Goal: Task Accomplishment & Management: Use online tool/utility

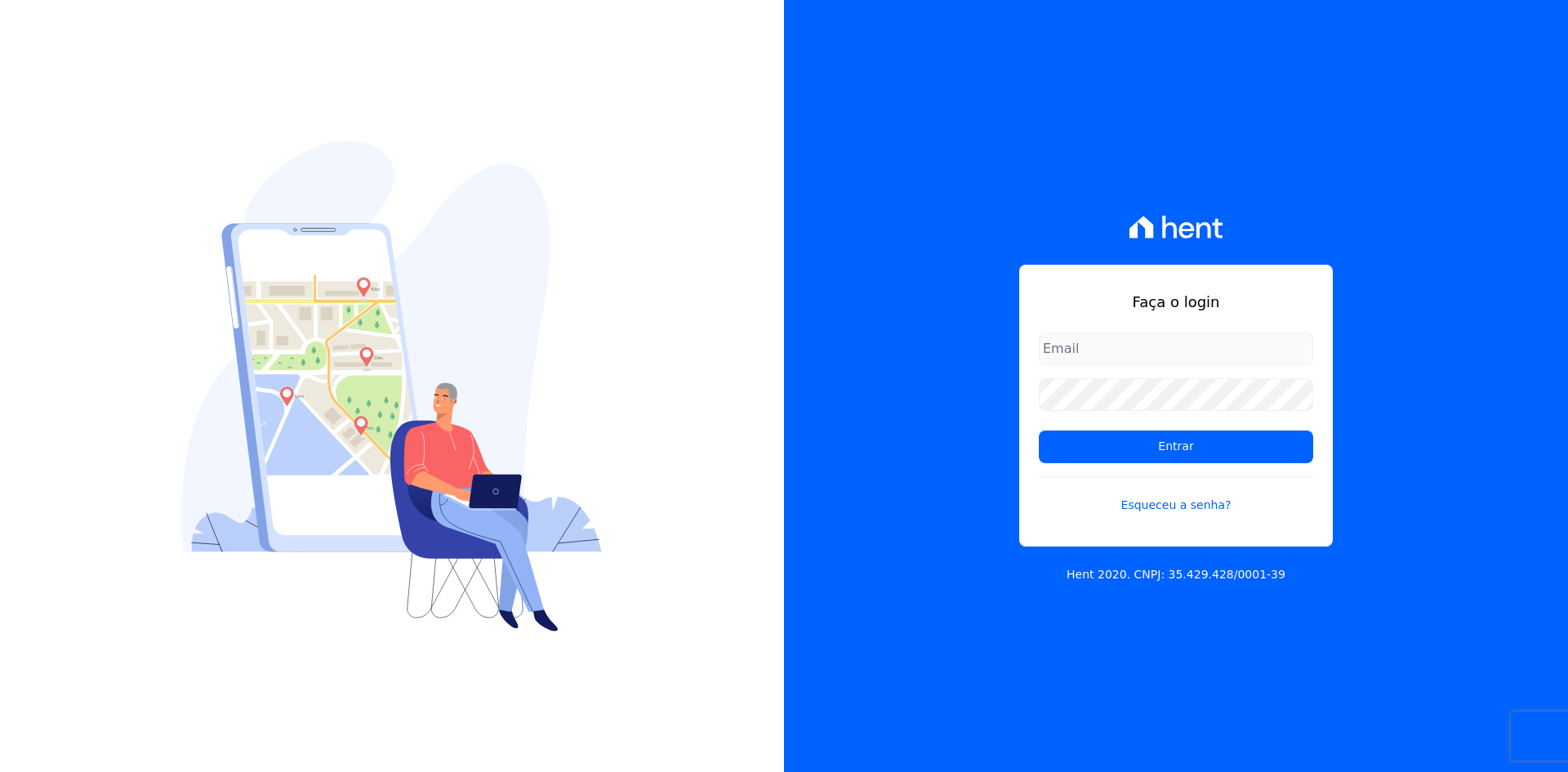
type input "[EMAIL_ADDRESS][DOMAIN_NAME]"
drag, startPoint x: 0, startPoint y: 0, endPoint x: 1083, endPoint y: 415, distance: 1159.8
click at [1062, 346] on input "[EMAIL_ADDRESS][DOMAIN_NAME]" at bounding box center [1176, 349] width 275 height 32
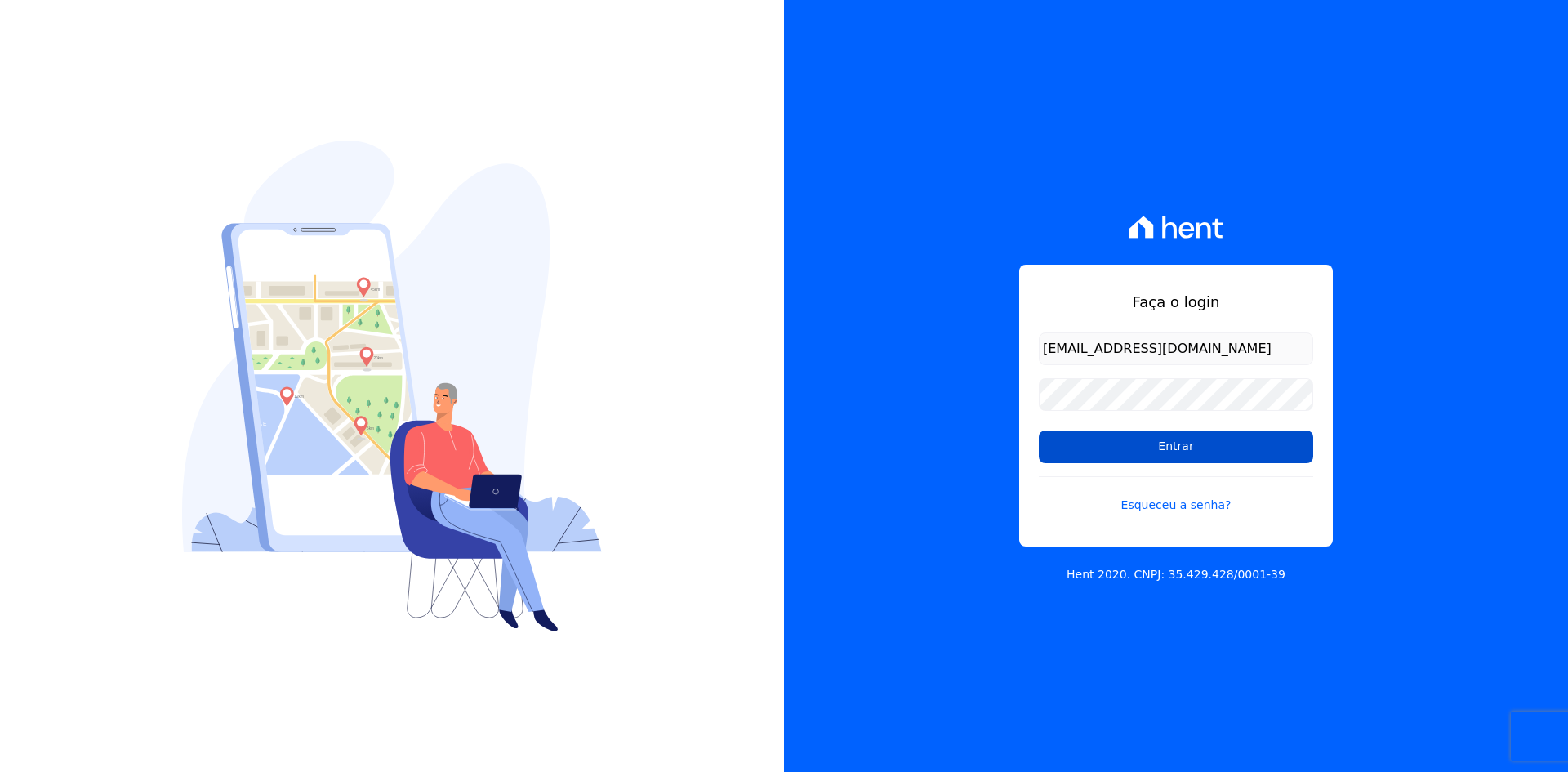
click at [972, 389] on div "Faça o login contato@grupokaiser.com.br Entrar Esqueceu a senha? Hent 2020. CNP…" at bounding box center [1176, 386] width 784 height 772
click at [1082, 446] on input "Entrar" at bounding box center [1176, 446] width 275 height 32
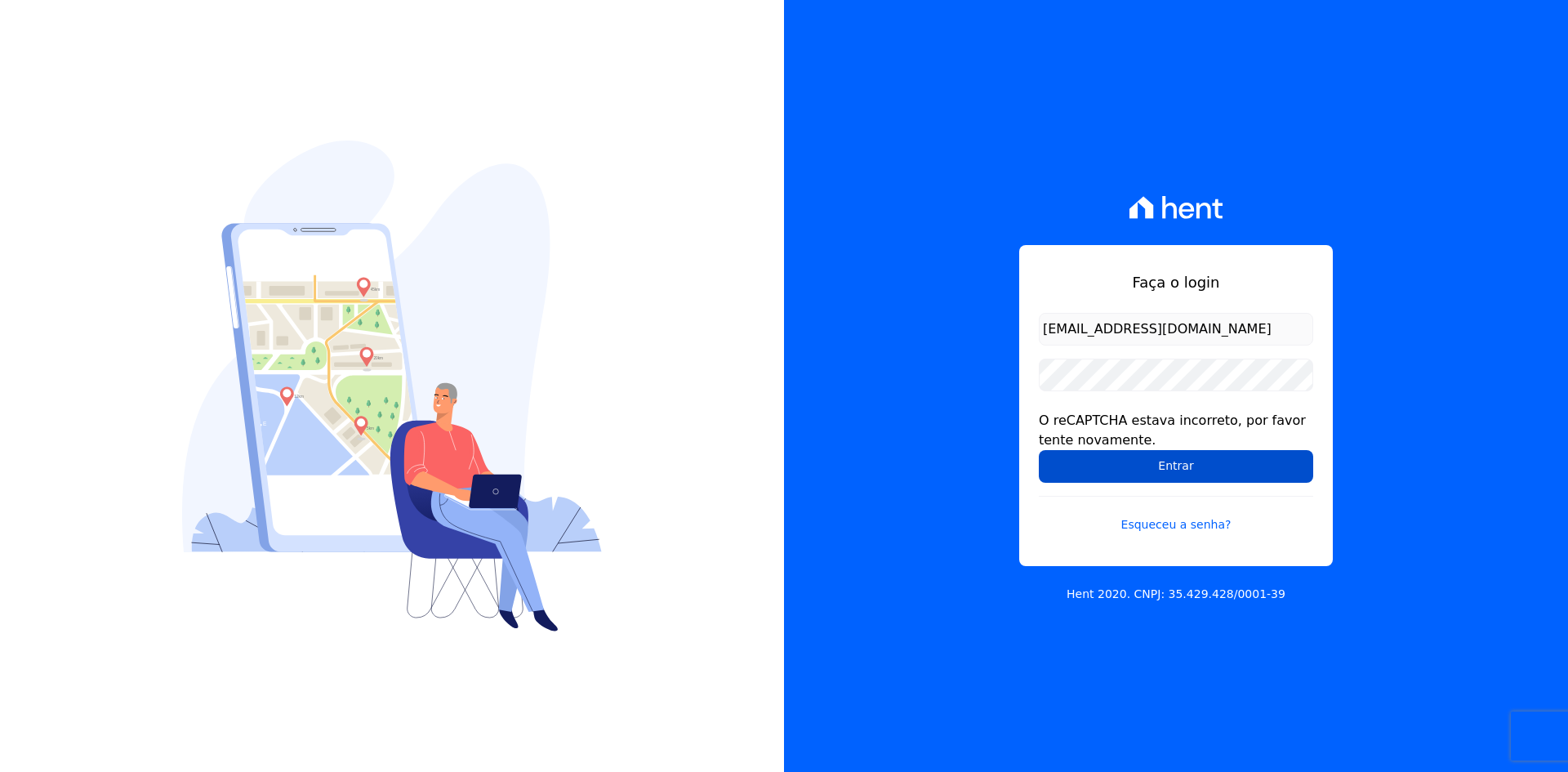
drag, startPoint x: 1059, startPoint y: 464, endPoint x: 1041, endPoint y: 458, distance: 19.0
click at [1059, 463] on input "Entrar" at bounding box center [1176, 466] width 275 height 32
click at [915, 422] on div "Faça o login contato@grupokaiser.com.br O reCAPTCHA estava incorreto, por favor…" at bounding box center [1176, 386] width 784 height 772
click at [1097, 463] on input "Entrar" at bounding box center [1176, 466] width 275 height 32
drag, startPoint x: 0, startPoint y: 0, endPoint x: 883, endPoint y: 437, distance: 985.2
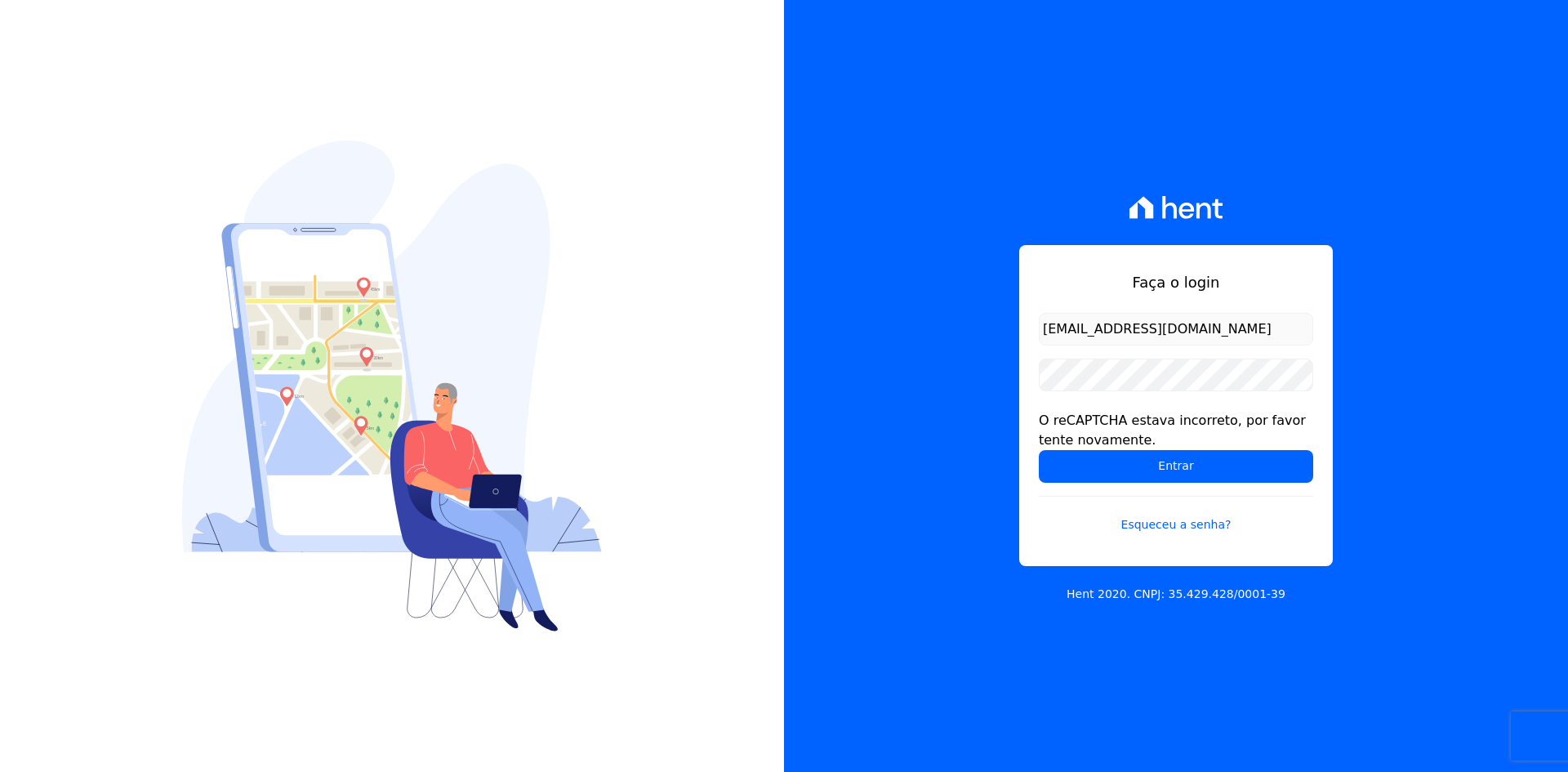
click at [883, 437] on div "Faça o login contato@grupokaiser.com.br O reCAPTCHA estava incorreto, por favor…" at bounding box center [1176, 386] width 784 height 772
click at [1047, 463] on input "Entrar" at bounding box center [1176, 466] width 275 height 32
click at [1054, 476] on input "Entrar" at bounding box center [1176, 466] width 275 height 32
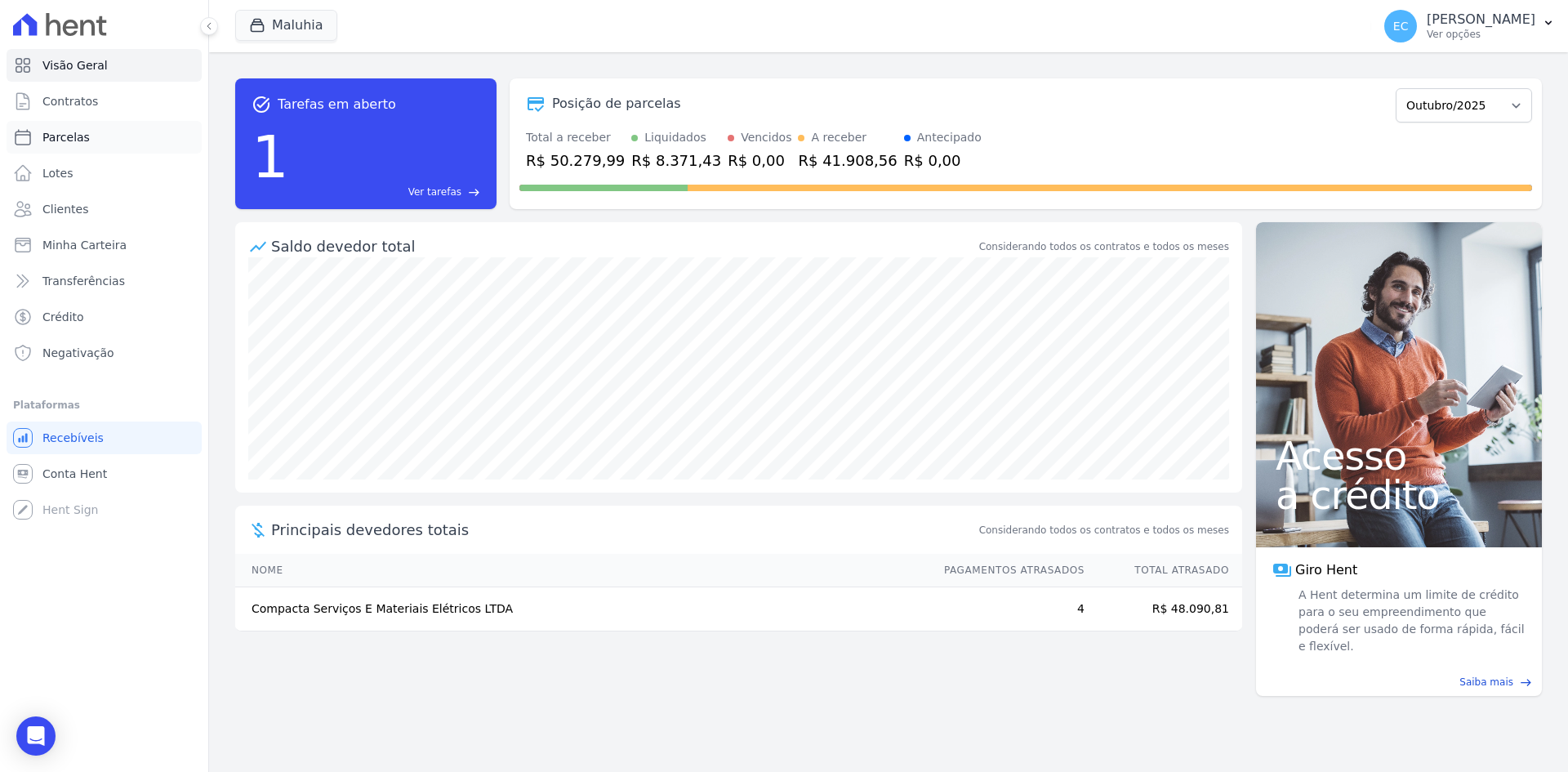
click at [149, 137] on link "Parcelas" at bounding box center [104, 137] width 195 height 32
select select
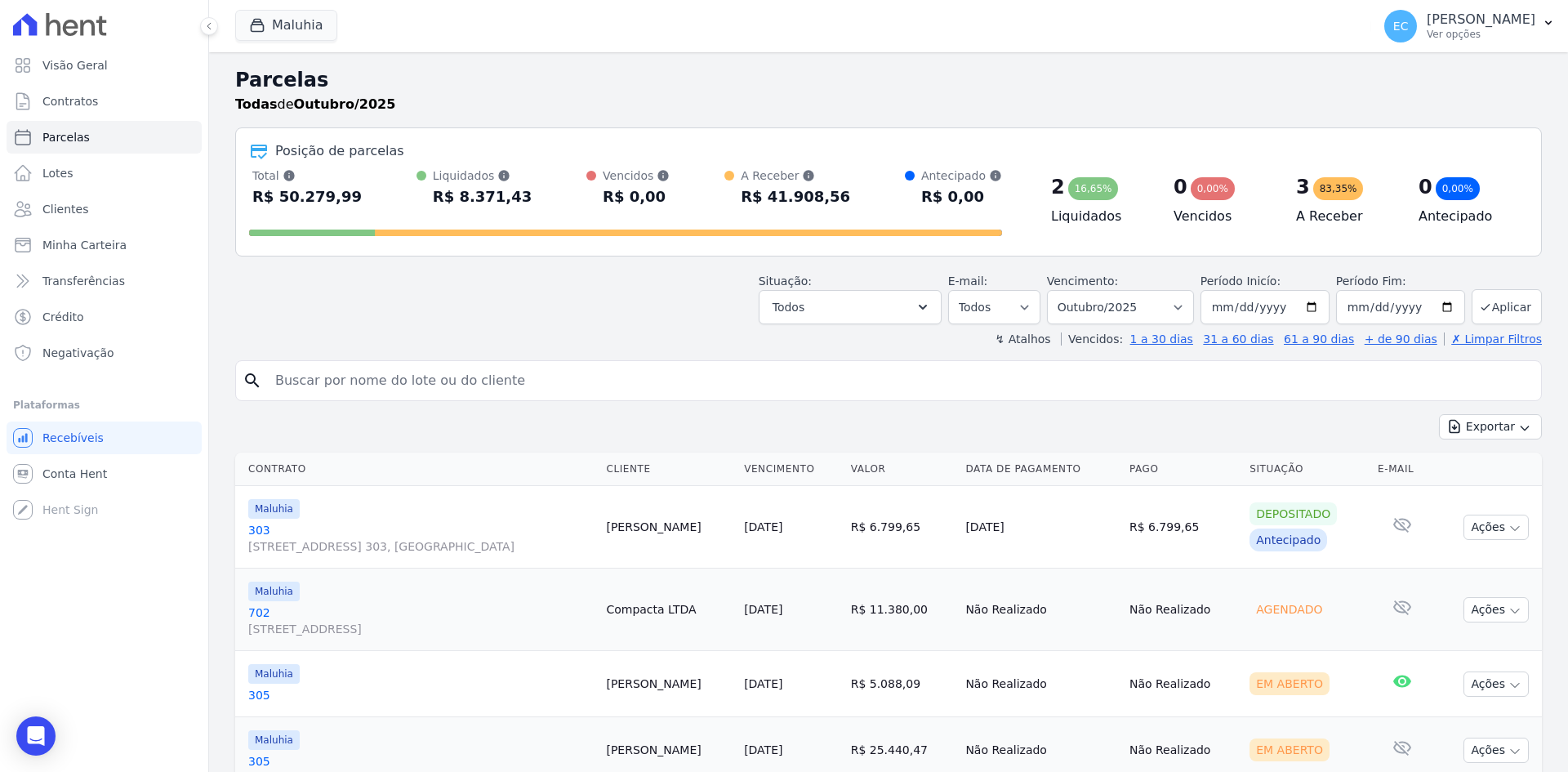
scroll to position [144, 0]
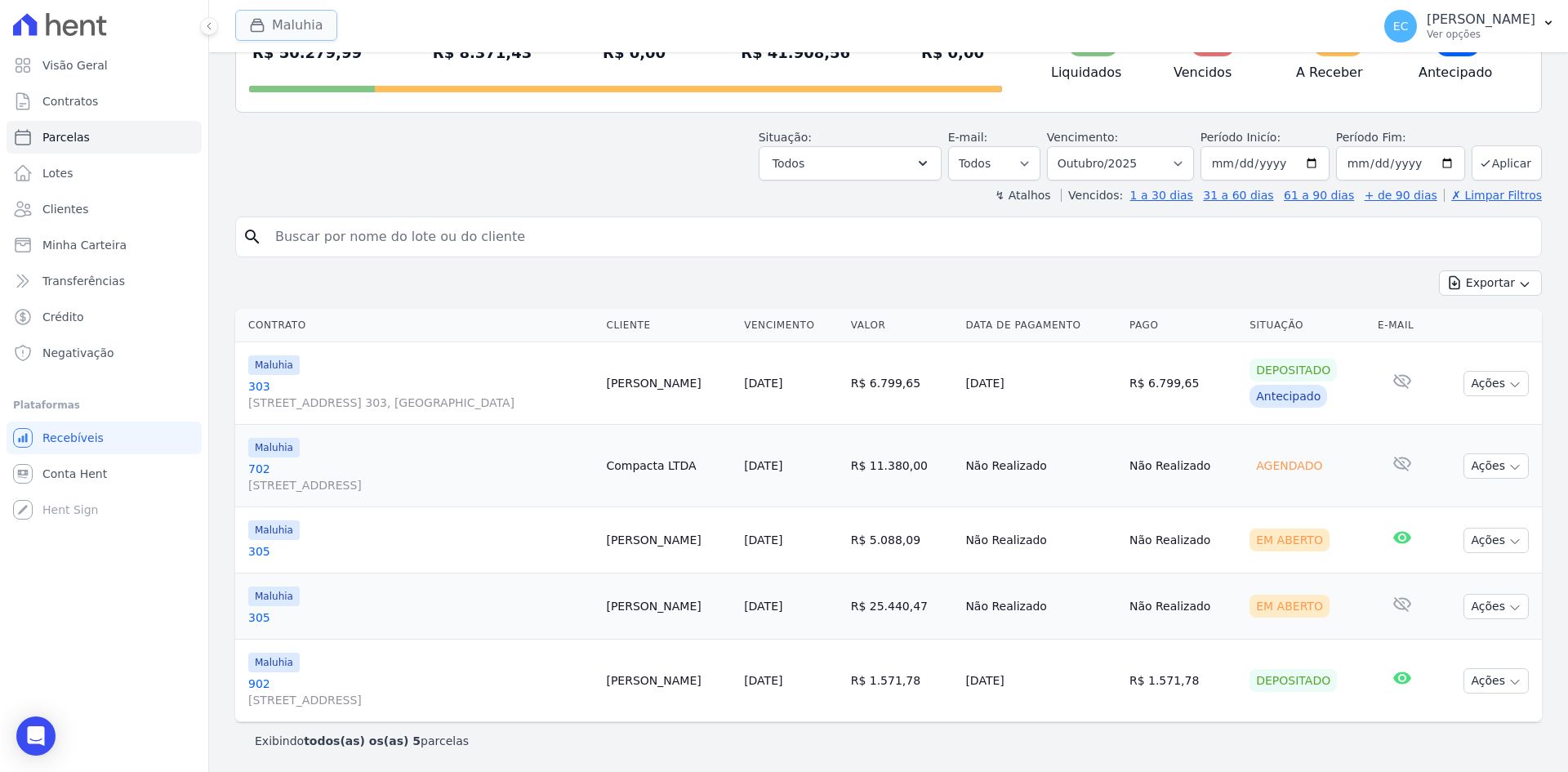
click at [261, 22] on icon "button" at bounding box center [258, 26] width 12 height 12
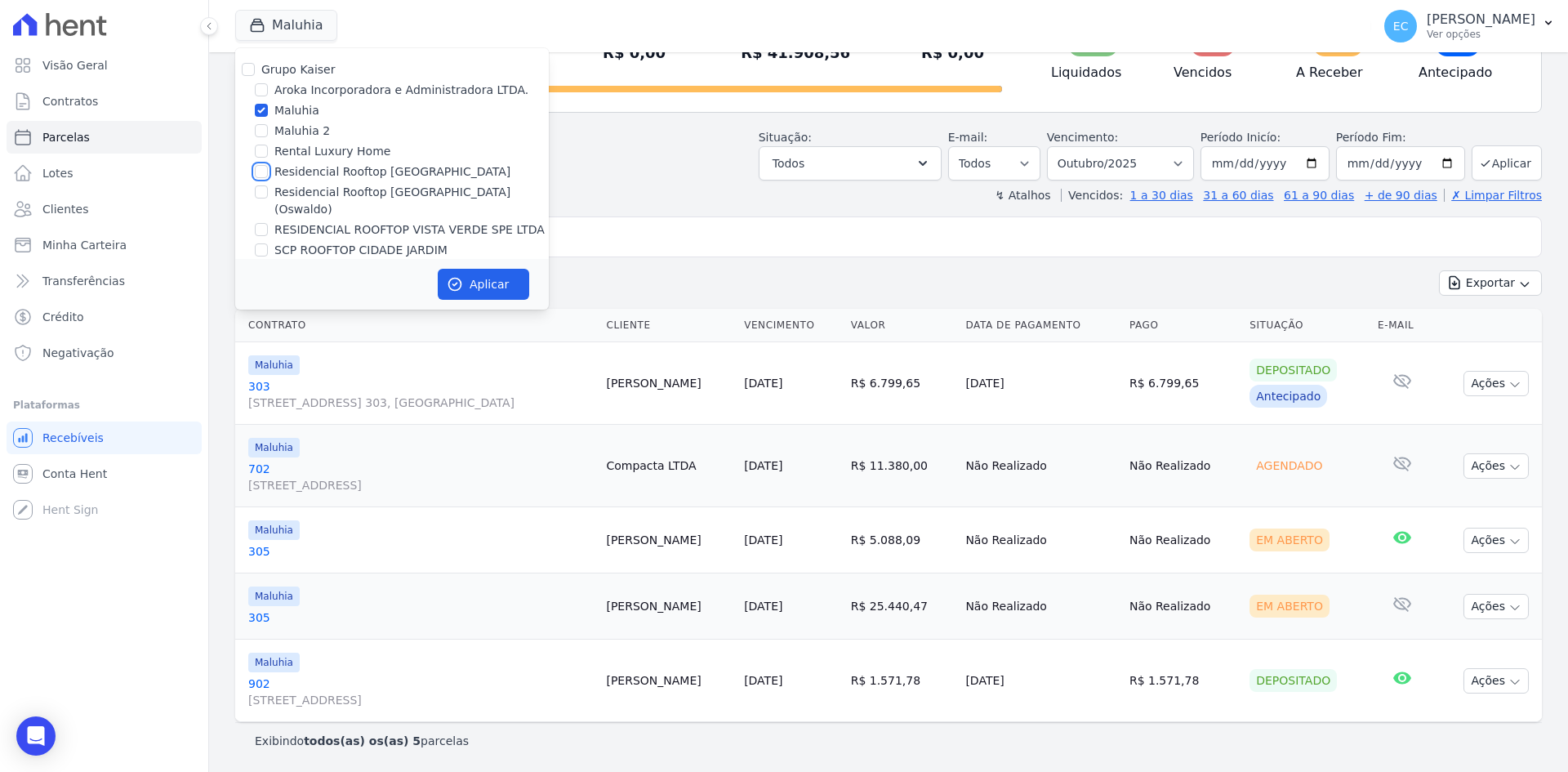
click at [259, 170] on input "Residencial Rooftop [GEOGRAPHIC_DATA]" at bounding box center [261, 171] width 13 height 13
checkbox input "true"
click at [262, 108] on input "Maluhia" at bounding box center [261, 109] width 13 height 13
checkbox input "false"
click at [461, 284] on icon "button" at bounding box center [455, 285] width 12 height 12
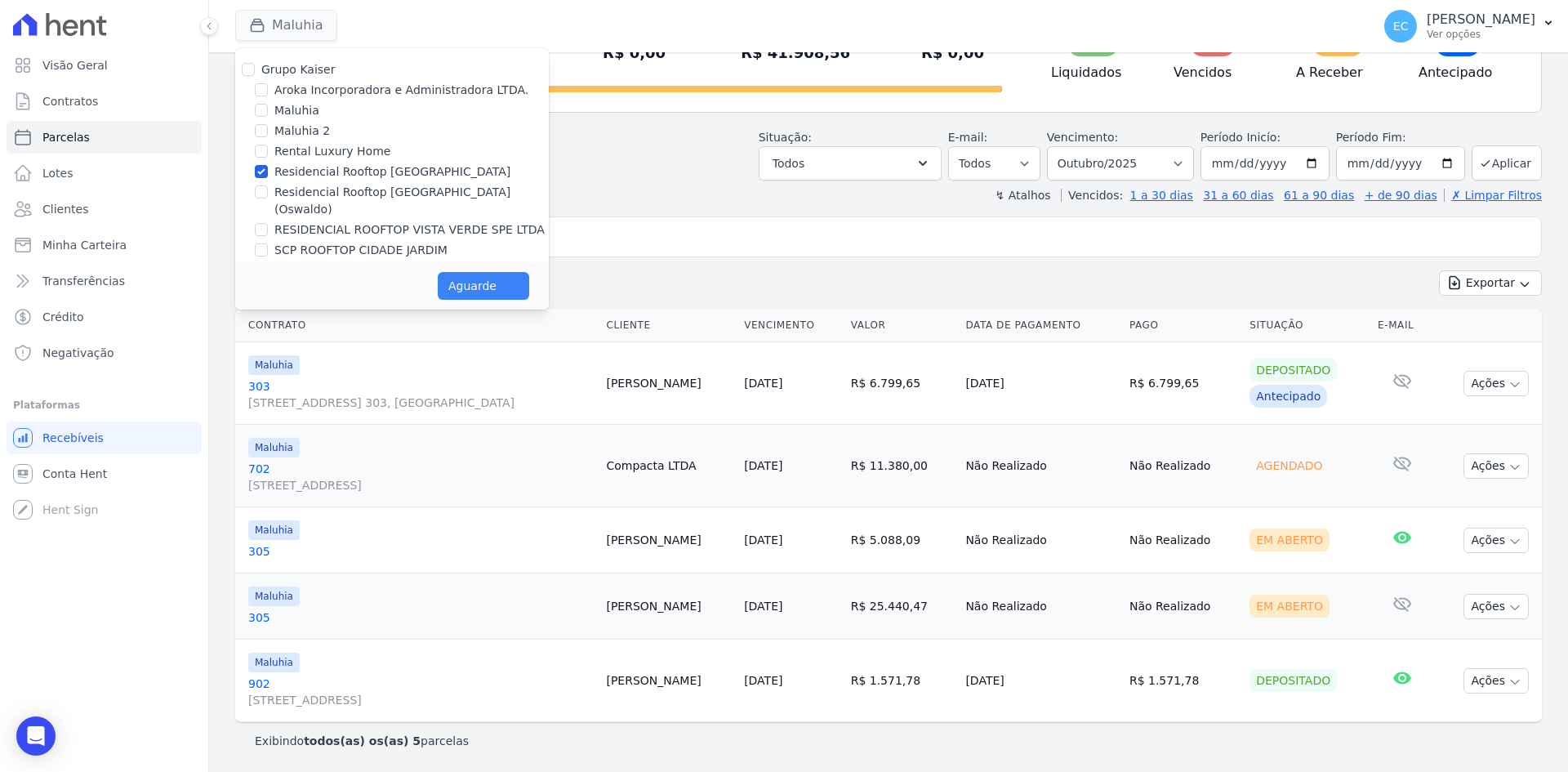
select select
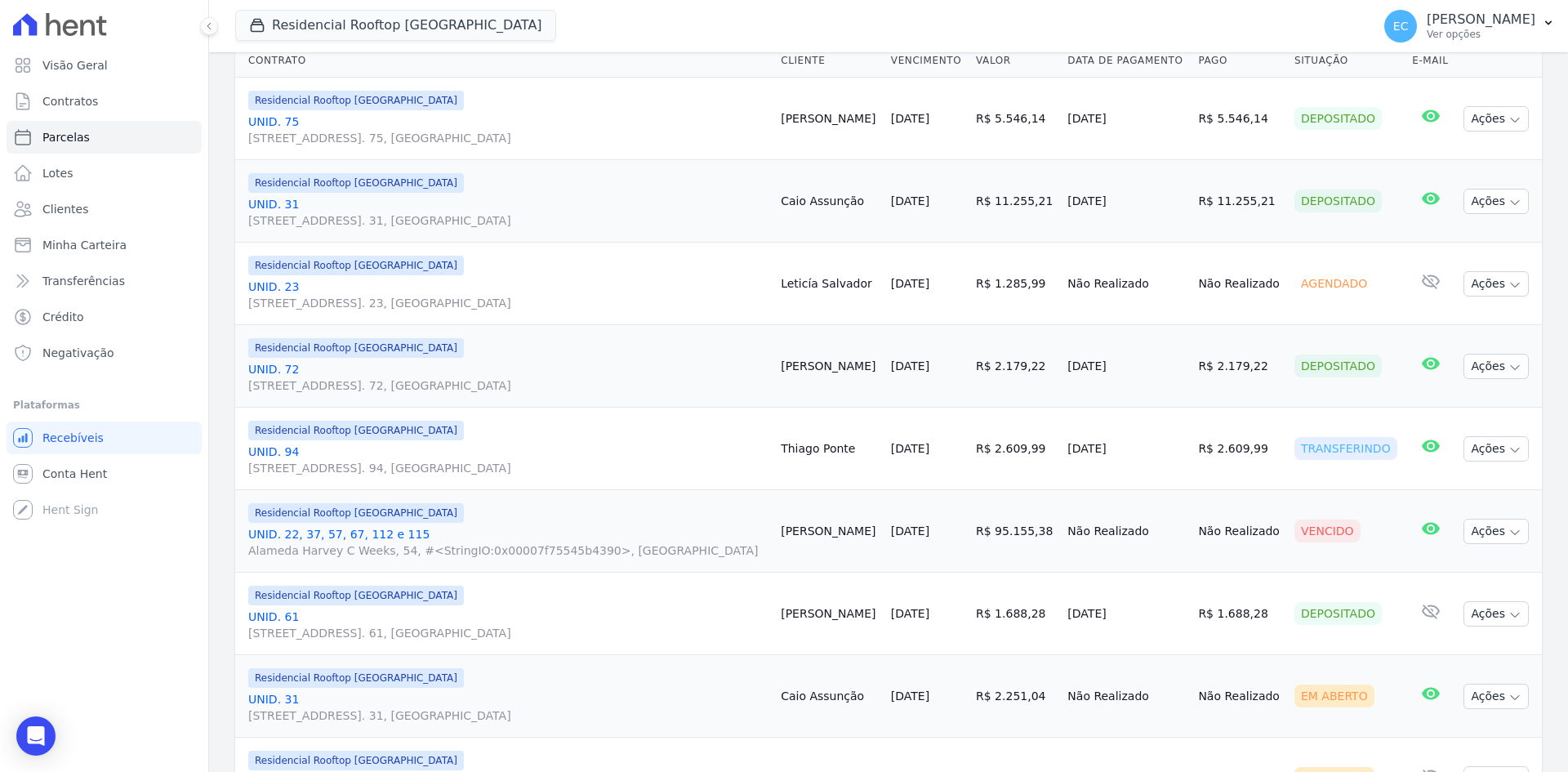
scroll to position [490, 0]
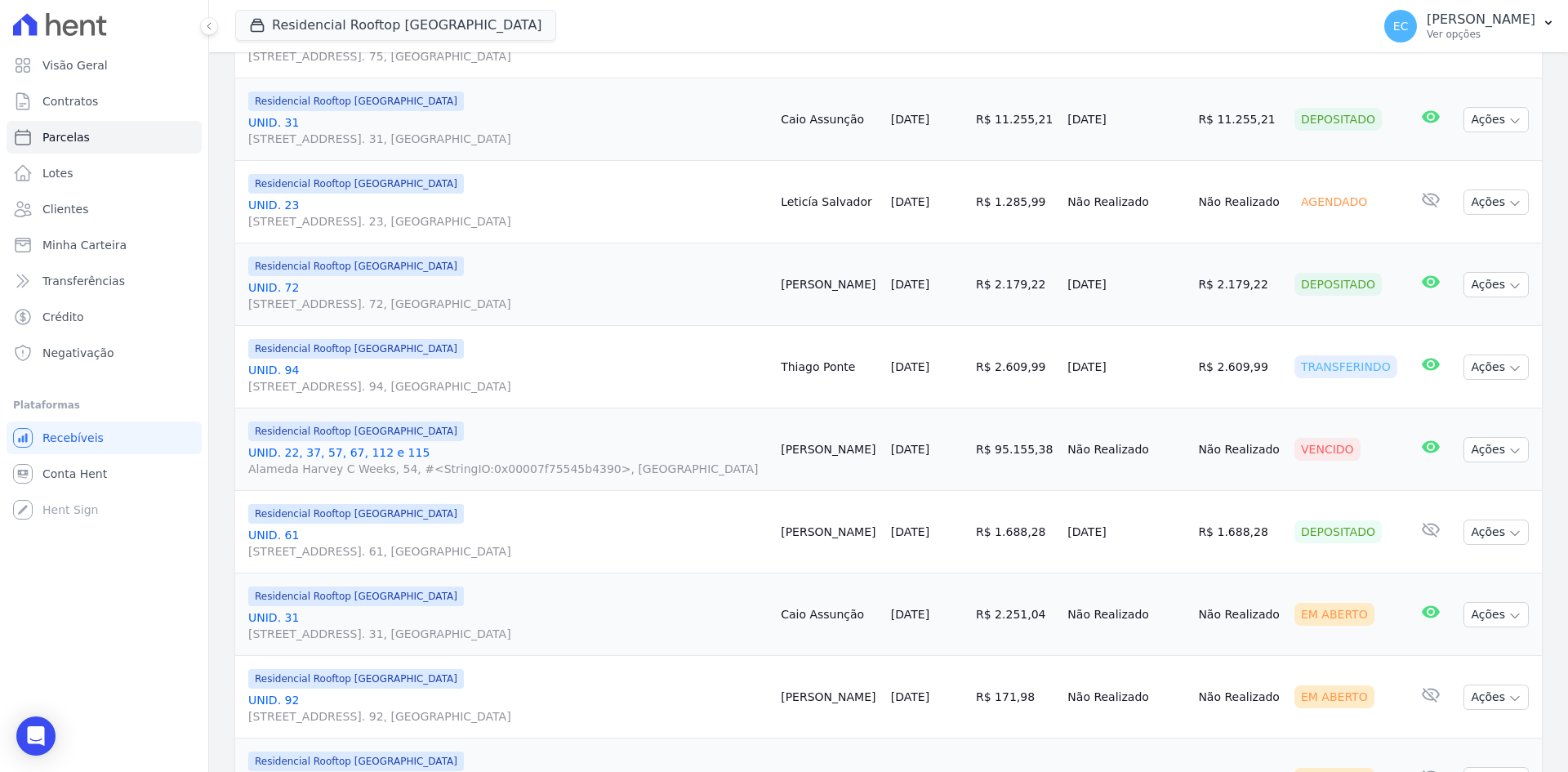
drag, startPoint x: 318, startPoint y: 448, endPoint x: 397, endPoint y: 430, distance: 81.0
click at [318, 448] on link "UNID. 22, 37, 57, 67, 112 e 115 Alameda Harvey C Weeks, 54, #<StringIO:0x00007f…" at bounding box center [508, 460] width 520 height 32
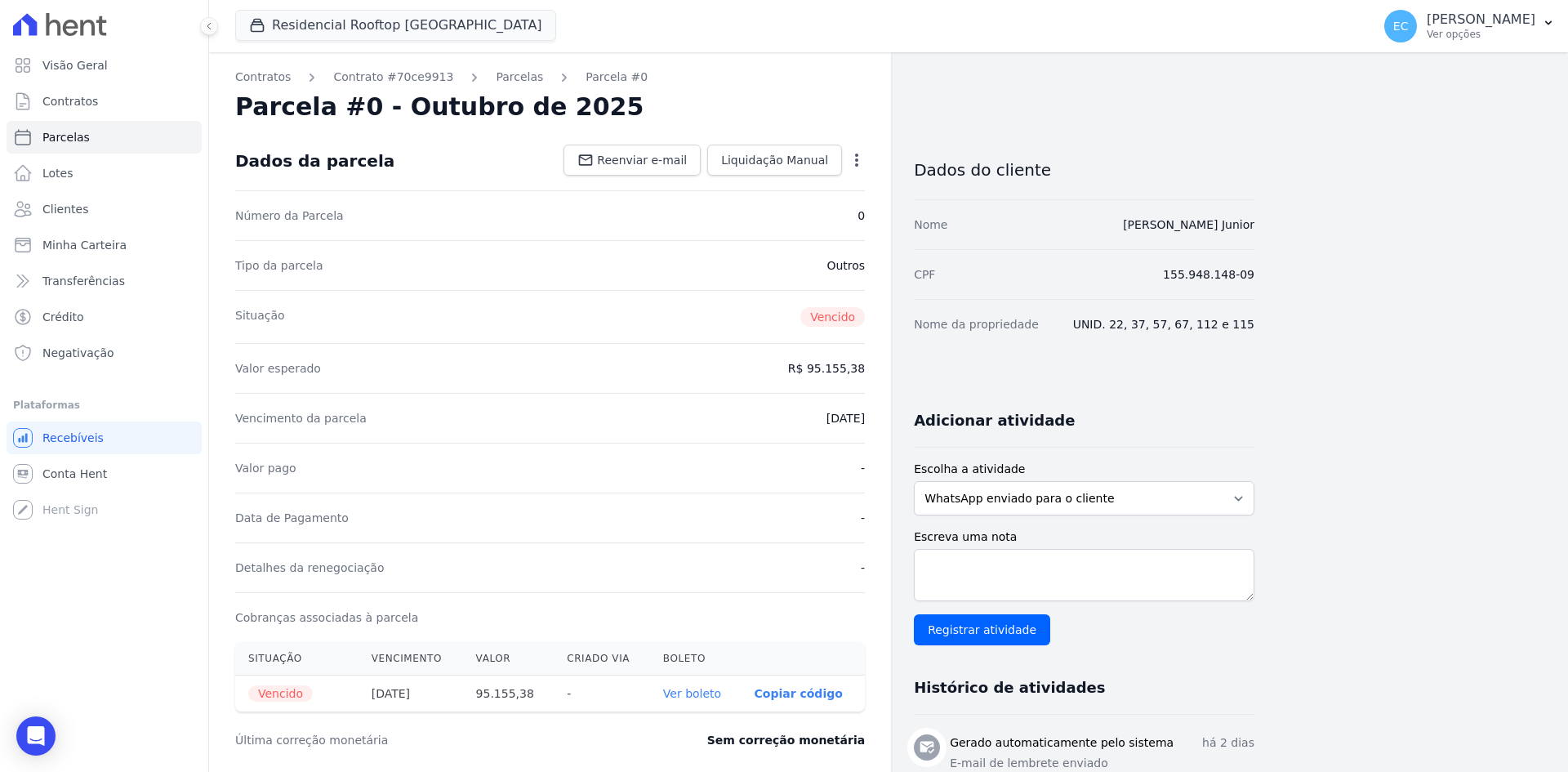
click at [699, 697] on link "Ver boleto" at bounding box center [692, 693] width 58 height 13
click at [74, 142] on span "Parcelas" at bounding box center [66, 137] width 47 height 17
select select
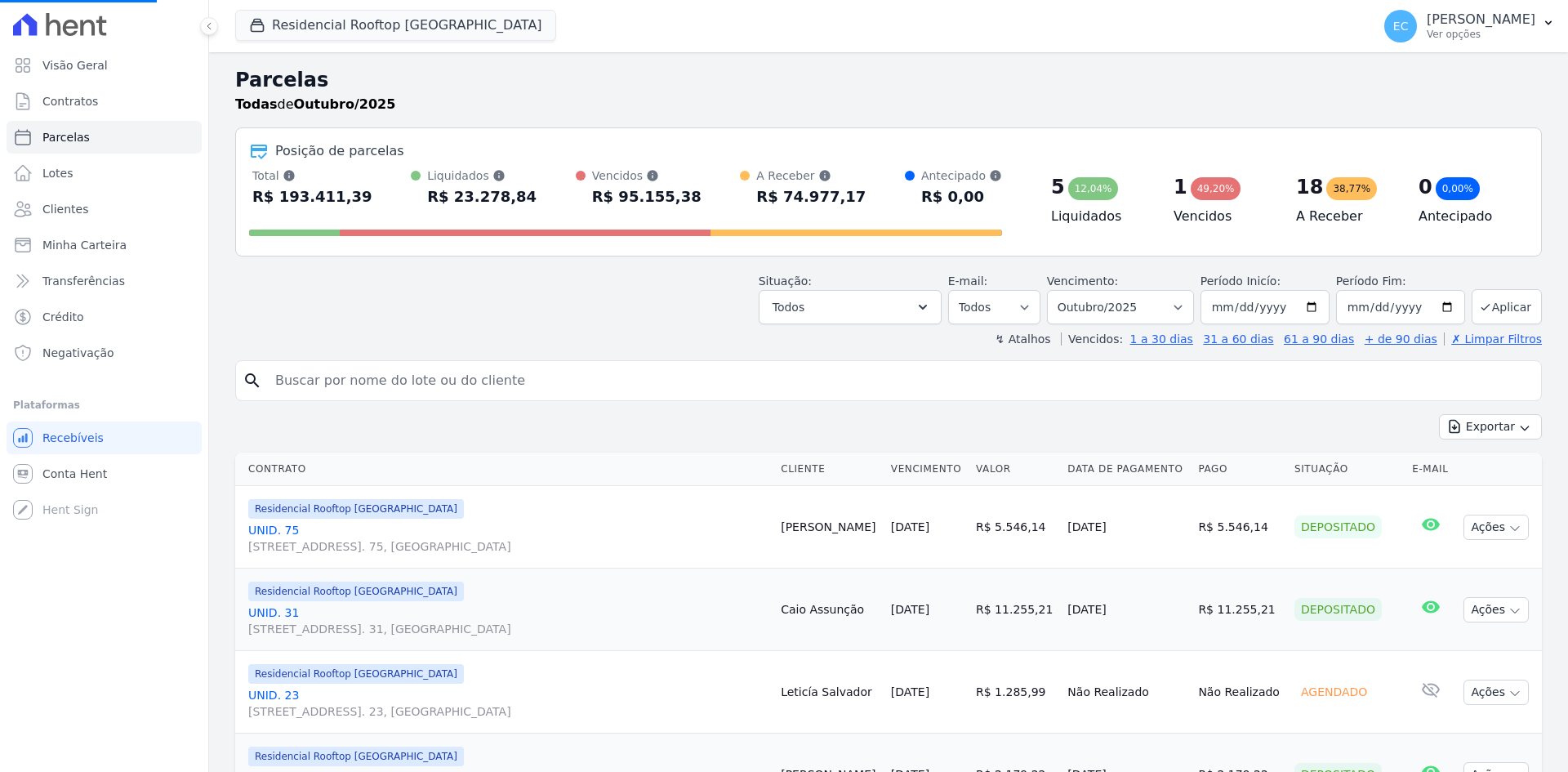
select select
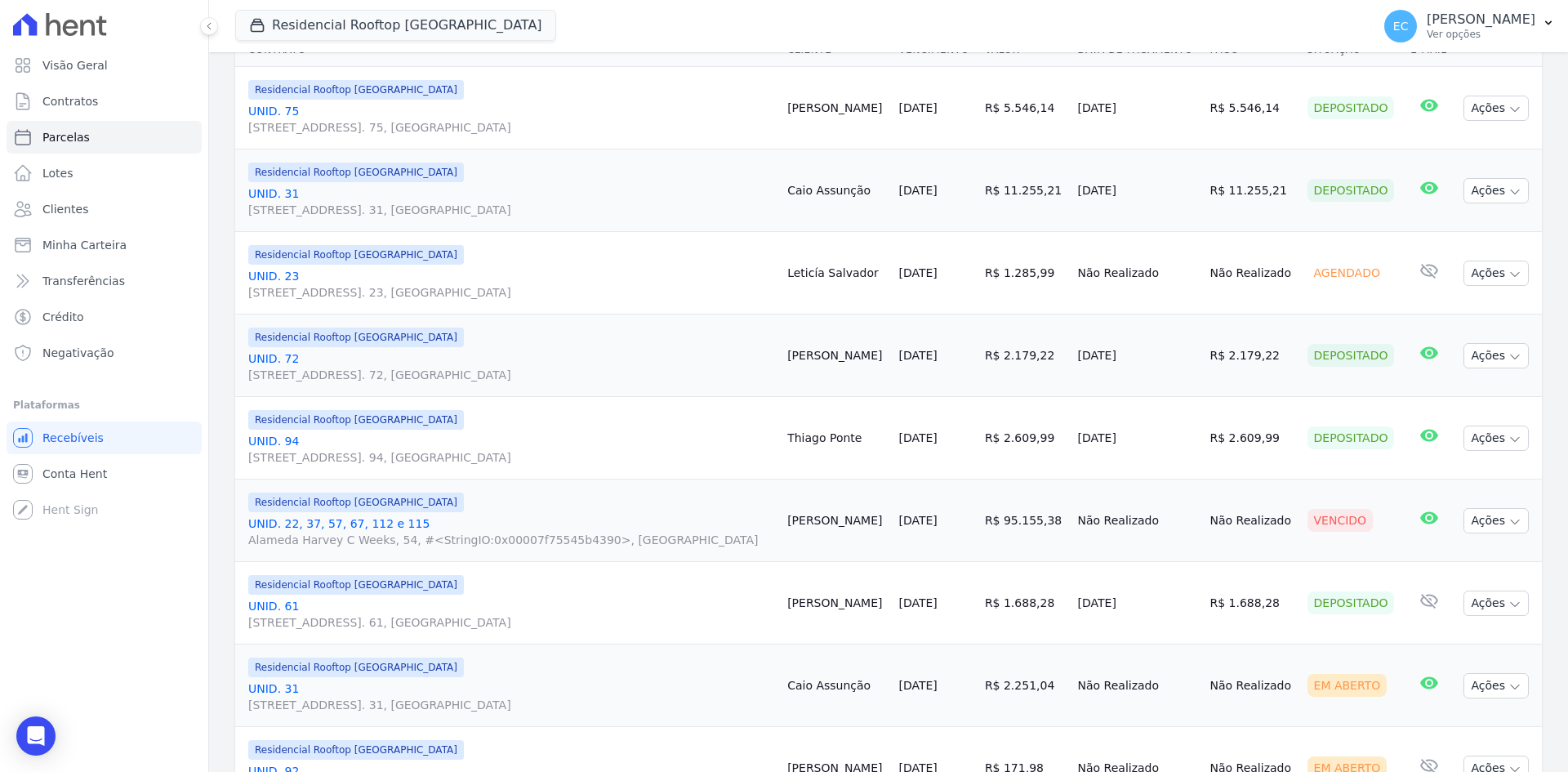
scroll to position [409, 0]
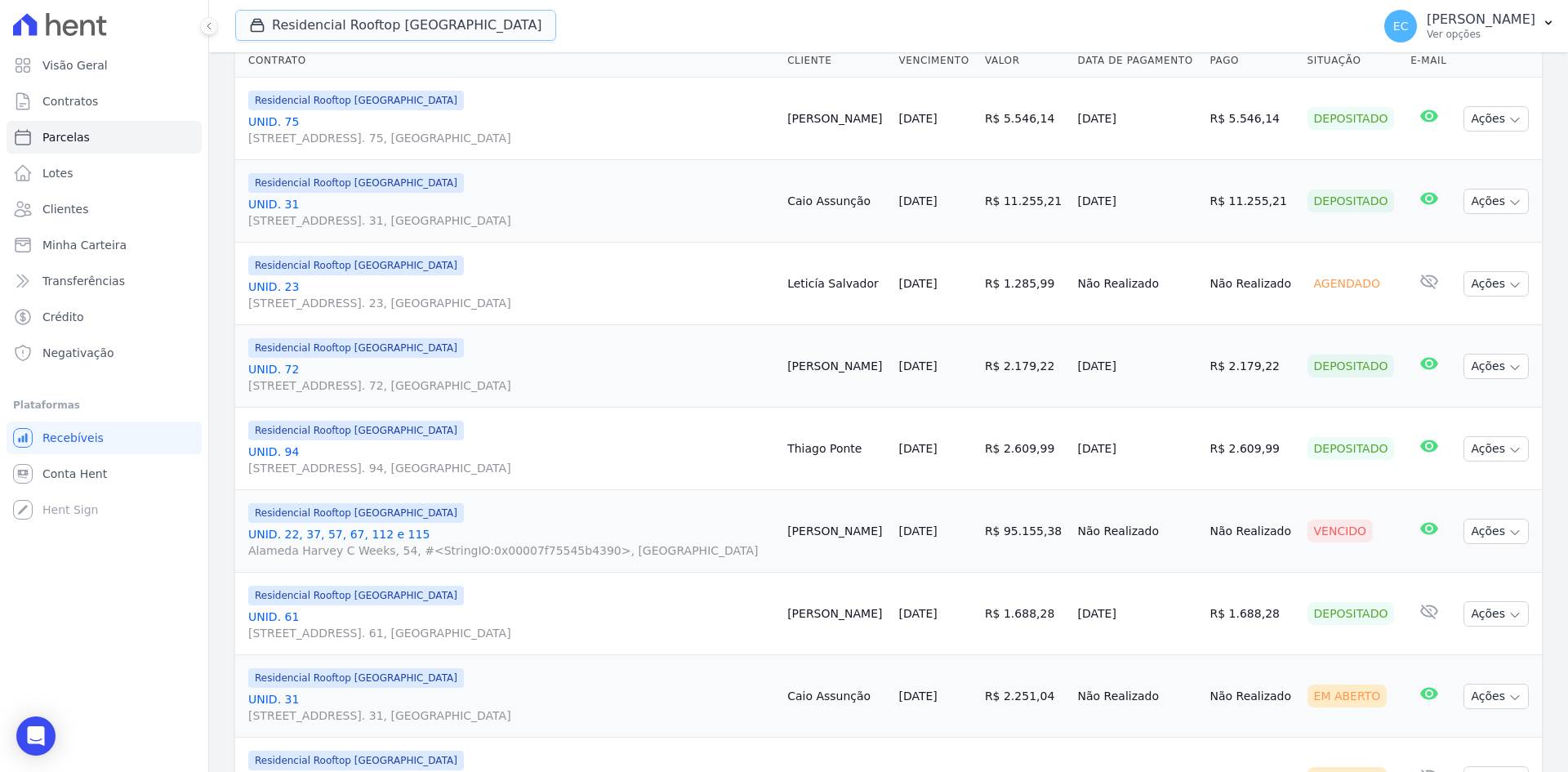
drag, startPoint x: 244, startPoint y: 21, endPoint x: 258, endPoint y: 45, distance: 27.8
click at [244, 21] on button "Residencial Rooftop [GEOGRAPHIC_DATA]" at bounding box center [396, 26] width 321 height 32
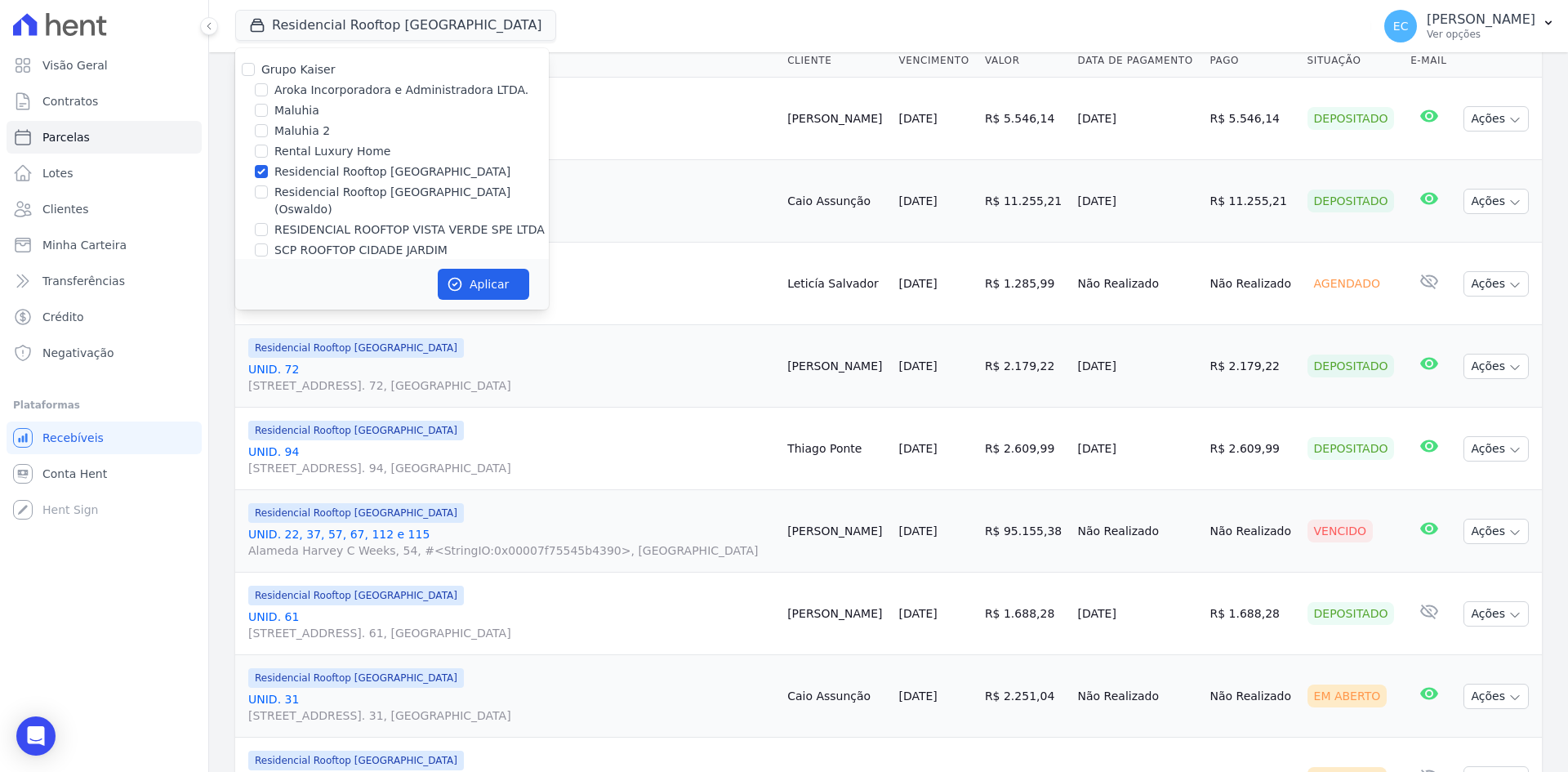
click at [254, 89] on div "Aroka Incorporadora e Administradora LTDA." at bounding box center [392, 90] width 314 height 17
click at [264, 91] on input "Aroka Incorporadora e Administradora LTDA." at bounding box center [261, 90] width 13 height 13
checkbox input "true"
click at [263, 170] on input "Residencial Rooftop [GEOGRAPHIC_DATA]" at bounding box center [261, 171] width 13 height 13
checkbox input "false"
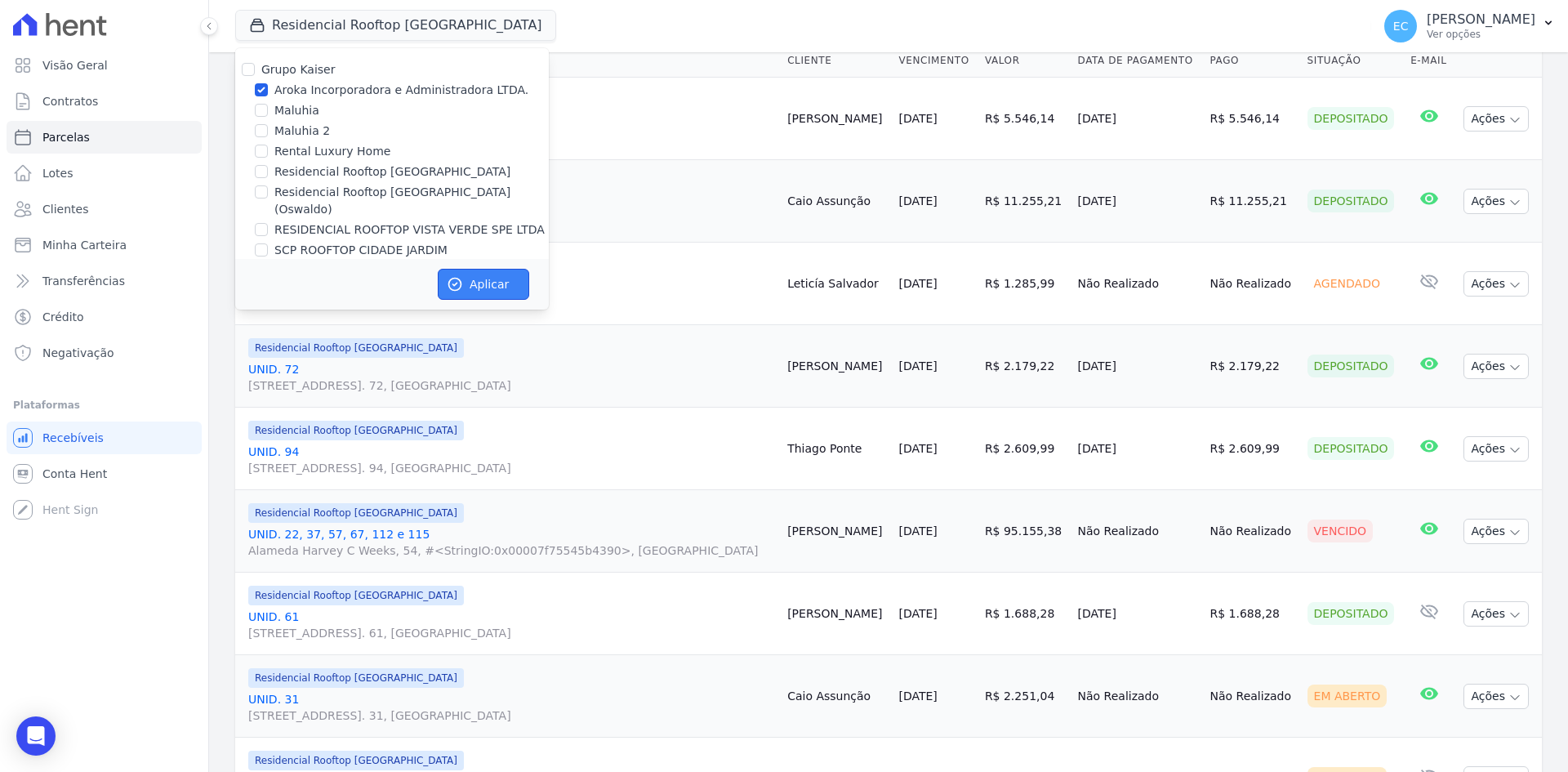
click at [501, 277] on button "Aplicar" at bounding box center [483, 285] width 92 height 32
select select
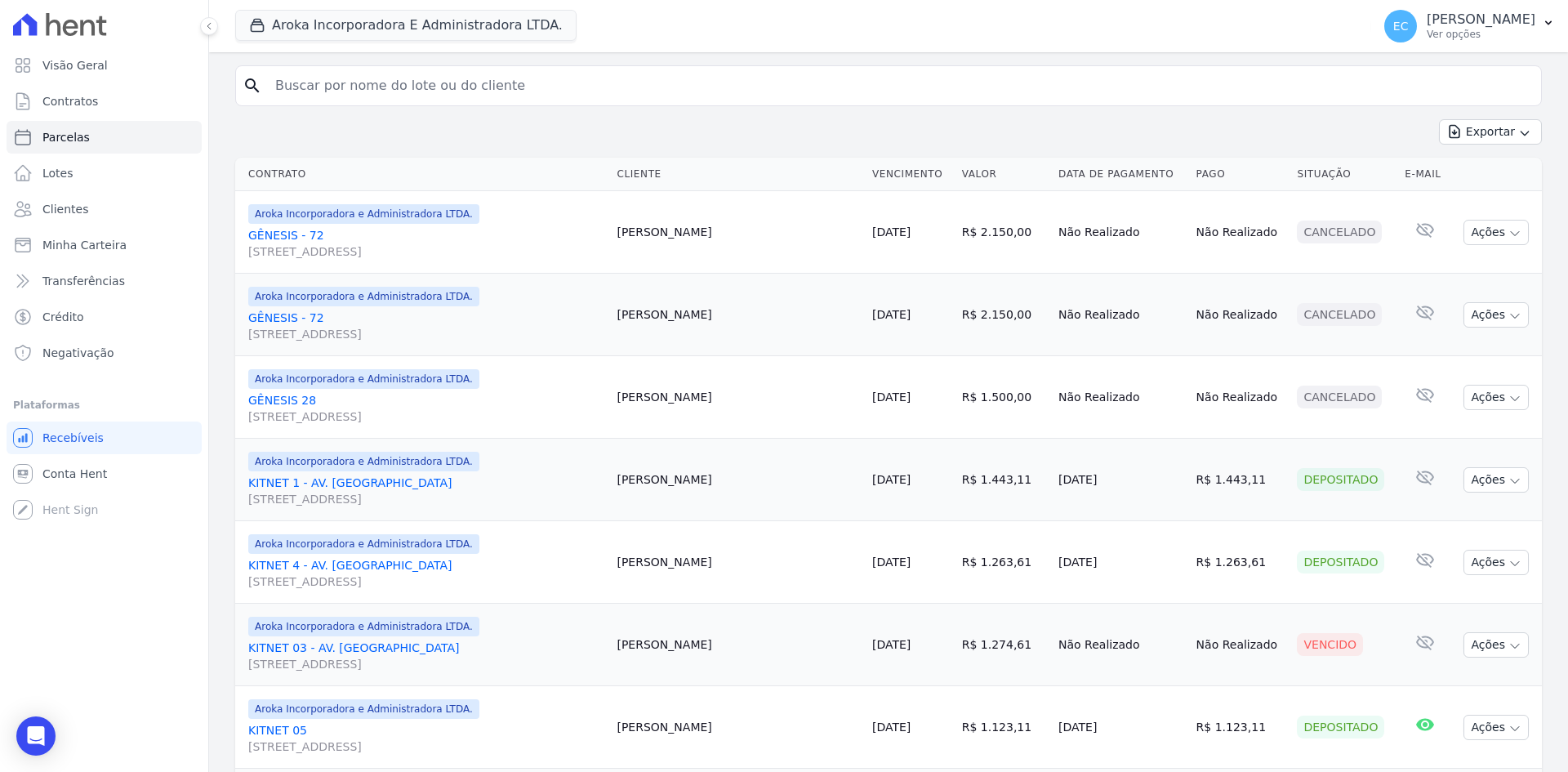
scroll to position [105, 0]
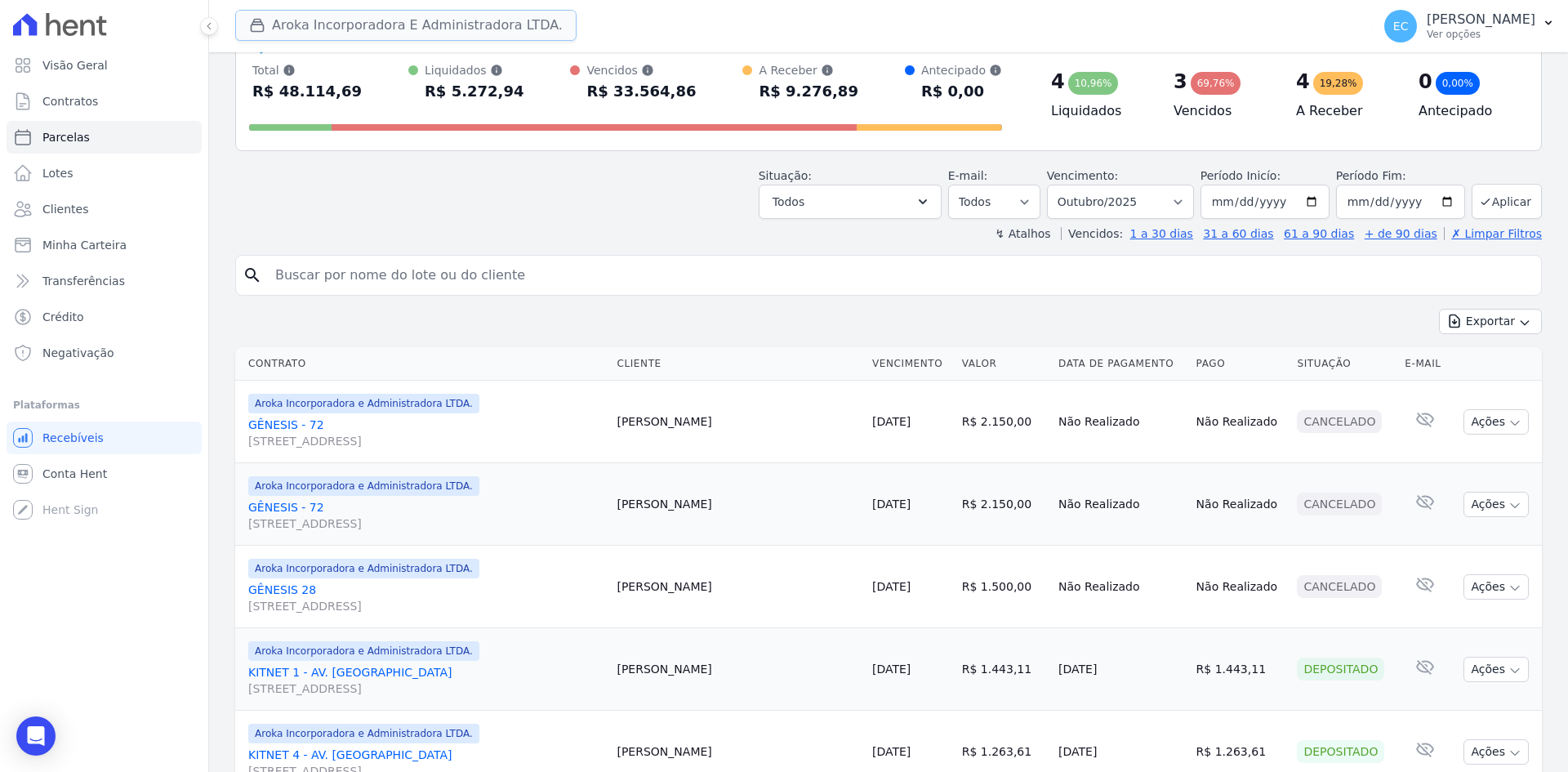
click at [300, 22] on button "Aroka Incorporadora E Administradora LTDA." at bounding box center [406, 26] width 342 height 32
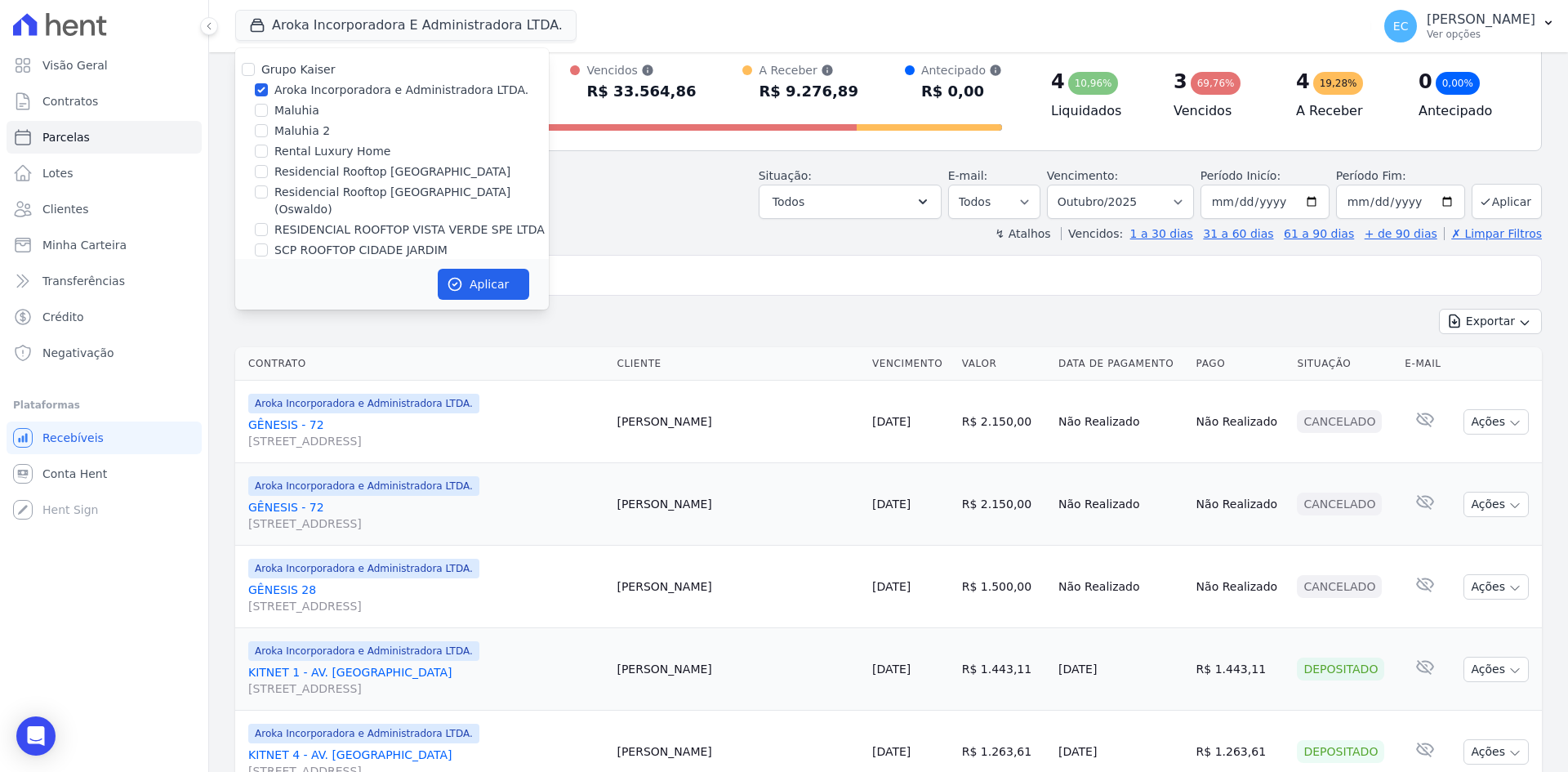
click at [593, 203] on div "Situação: Agendado Em Aberto Pago Processando Cancelado Vencido Transferindo De…" at bounding box center [889, 189] width 1307 height 58
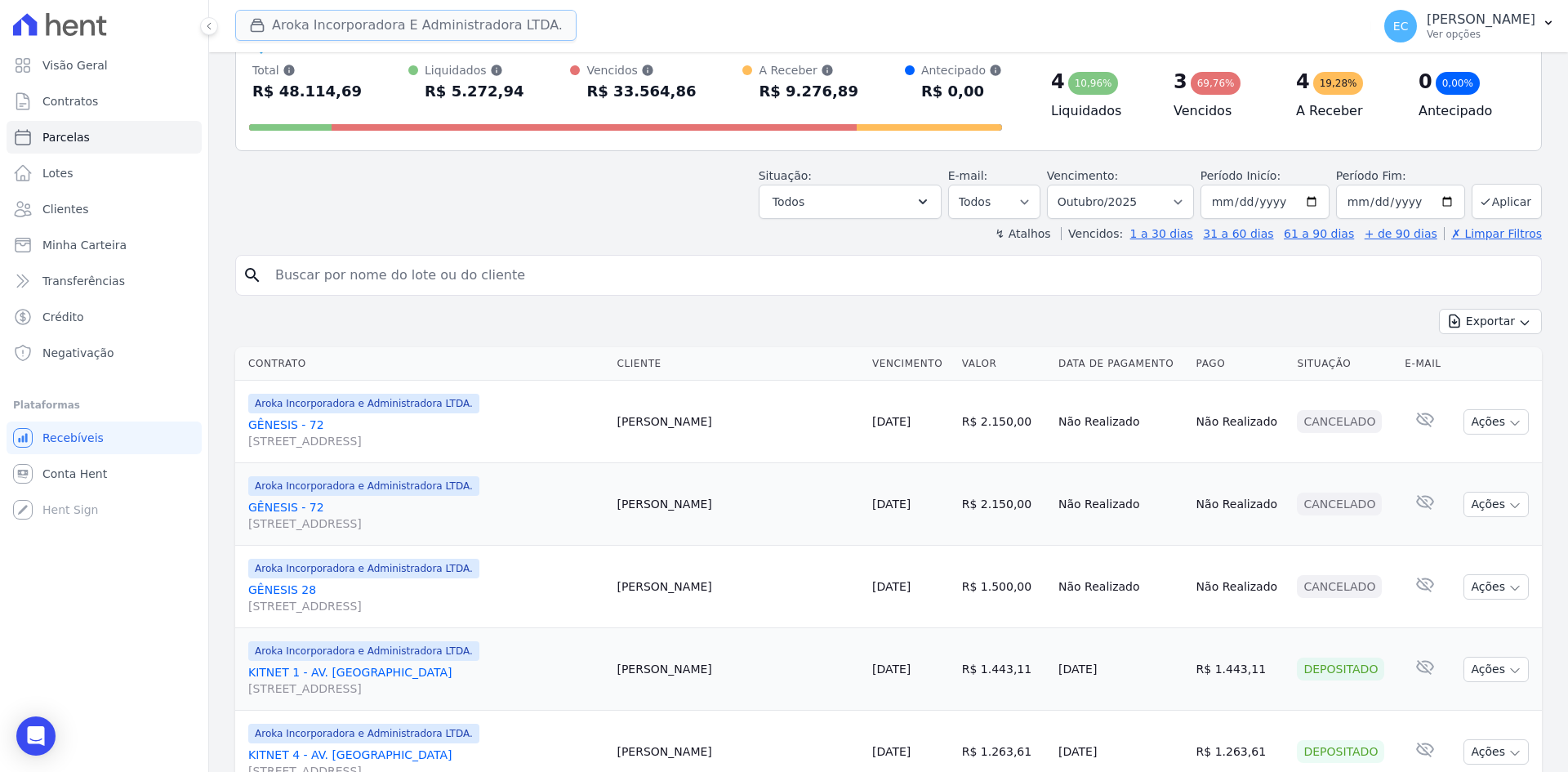
click at [264, 31] on icon "button" at bounding box center [258, 26] width 12 height 12
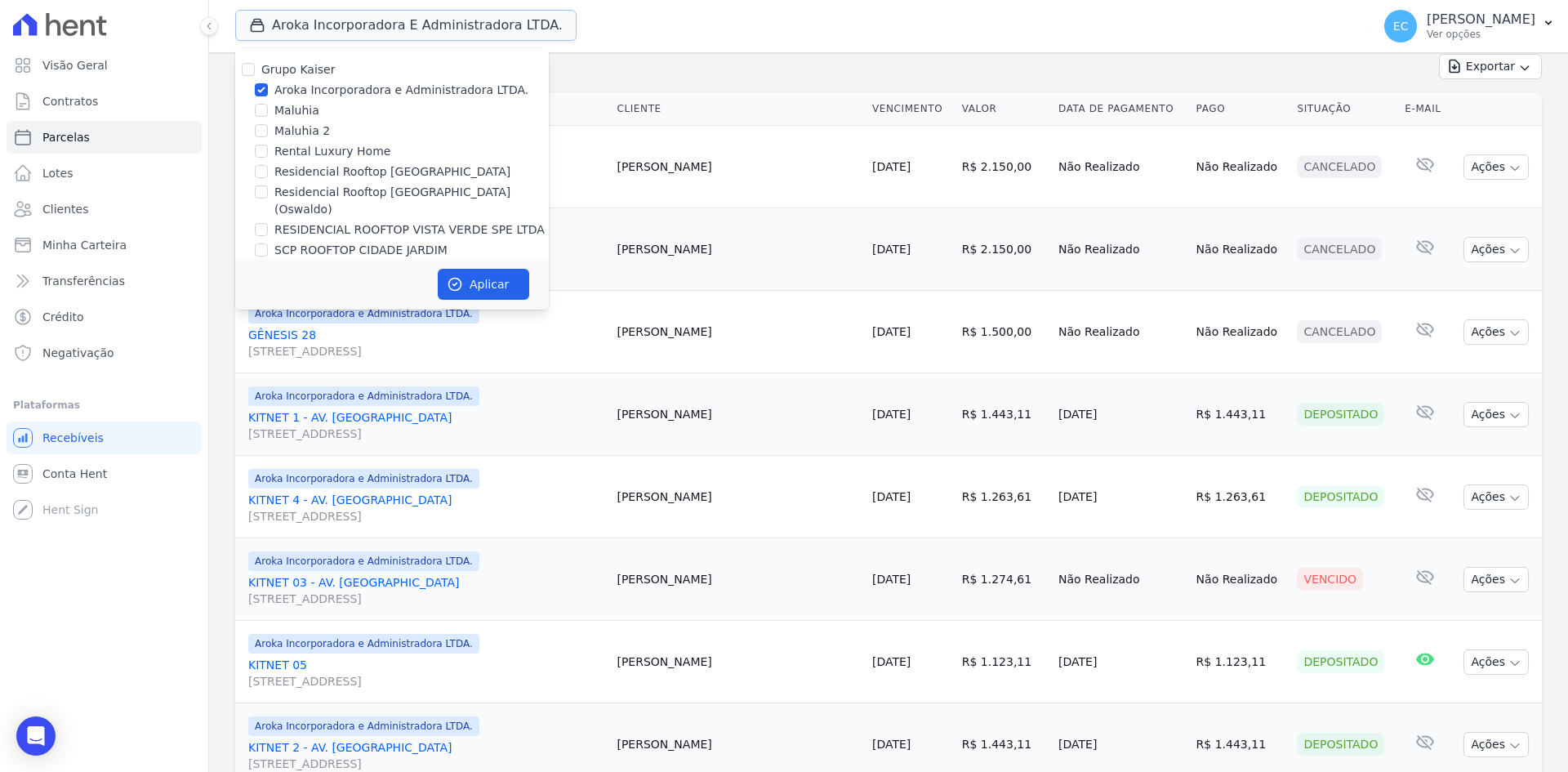
scroll to position [351, 0]
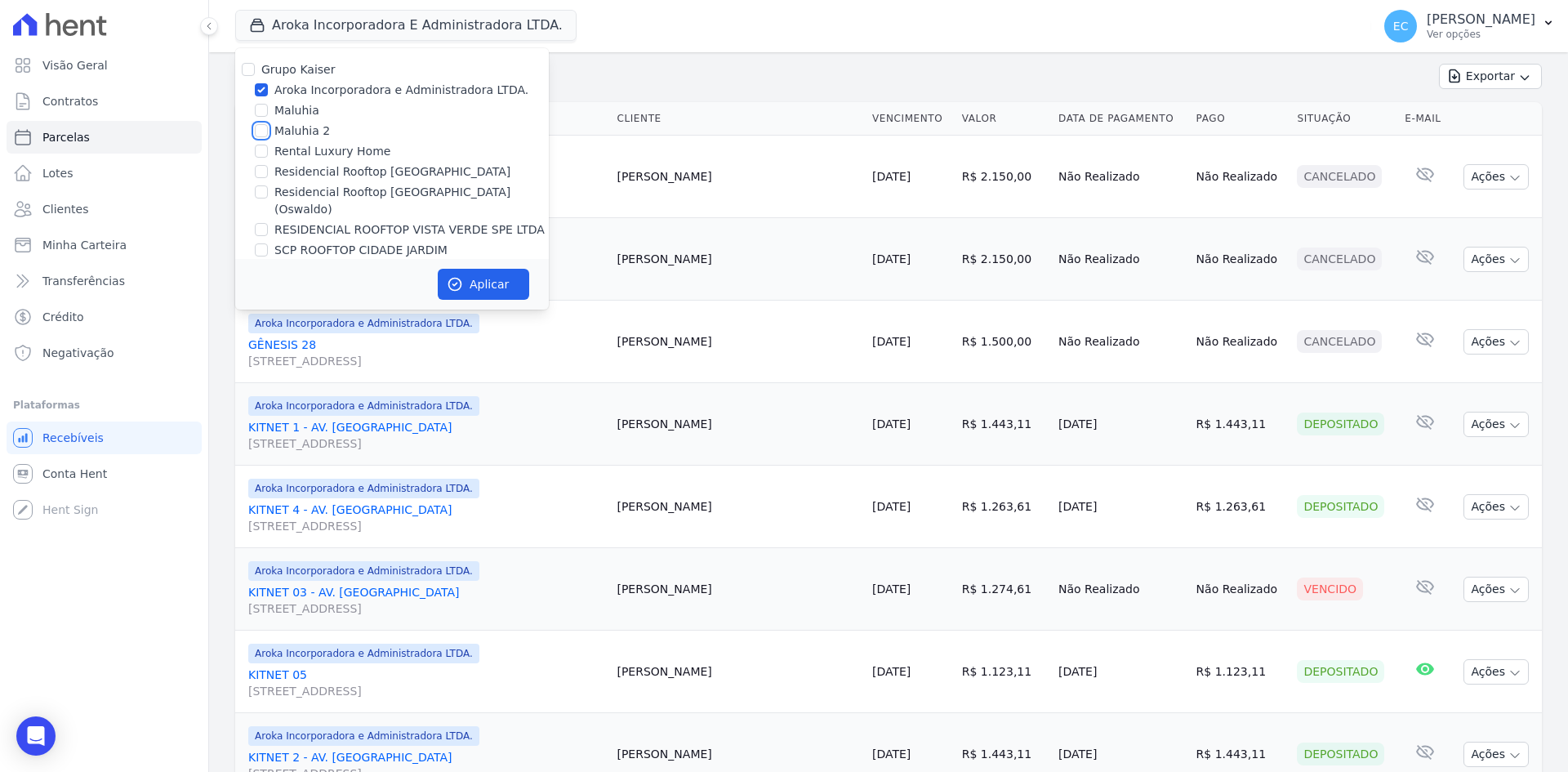
click at [262, 131] on input "Maluhia 2" at bounding box center [261, 130] width 13 height 13
checkbox input "true"
click at [258, 88] on input "Aroka Incorporadora e Administradora LTDA." at bounding box center [261, 90] width 13 height 13
checkbox input "false"
click at [504, 286] on button "Aplicar" at bounding box center [483, 285] width 92 height 32
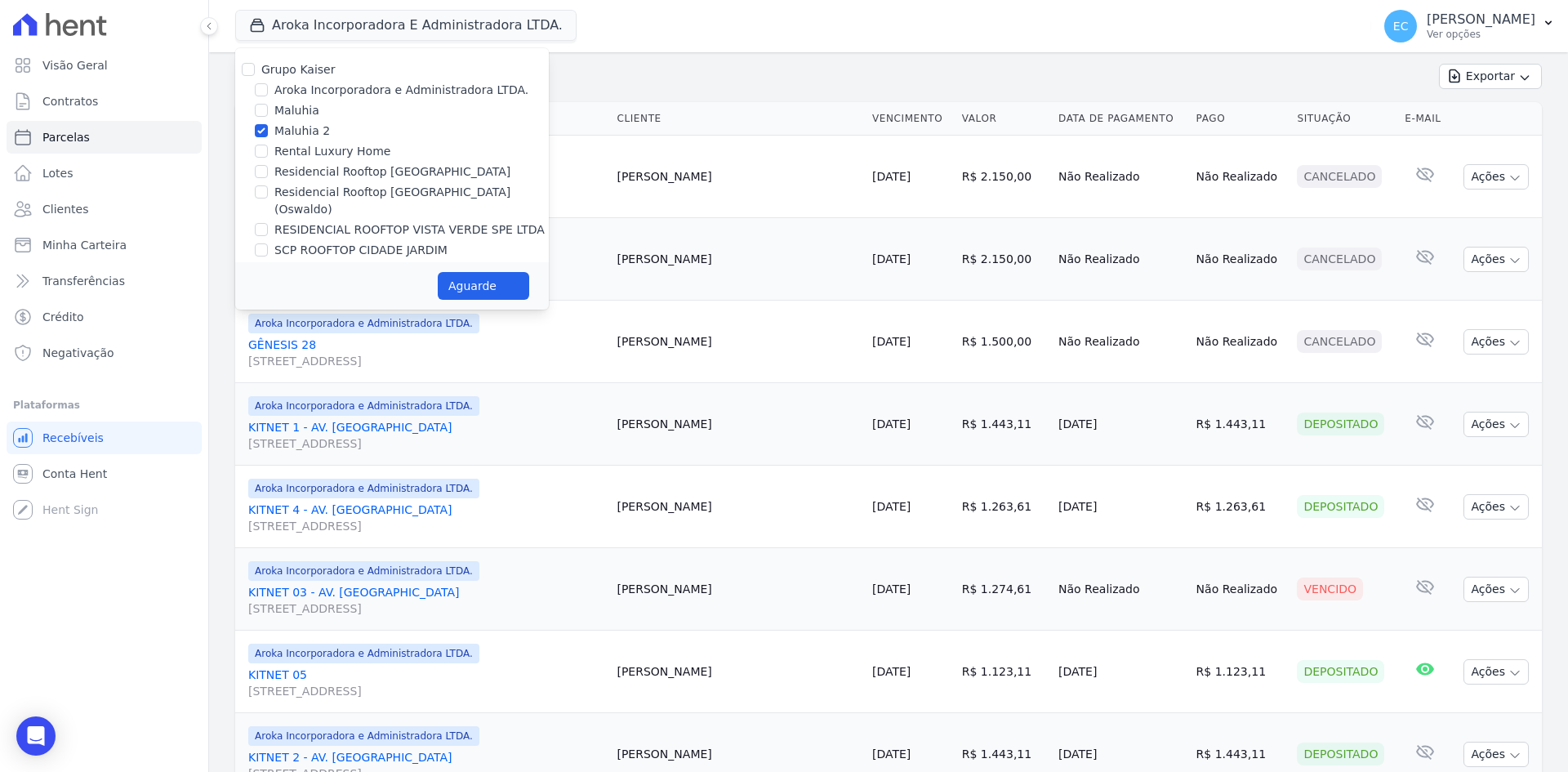
select select
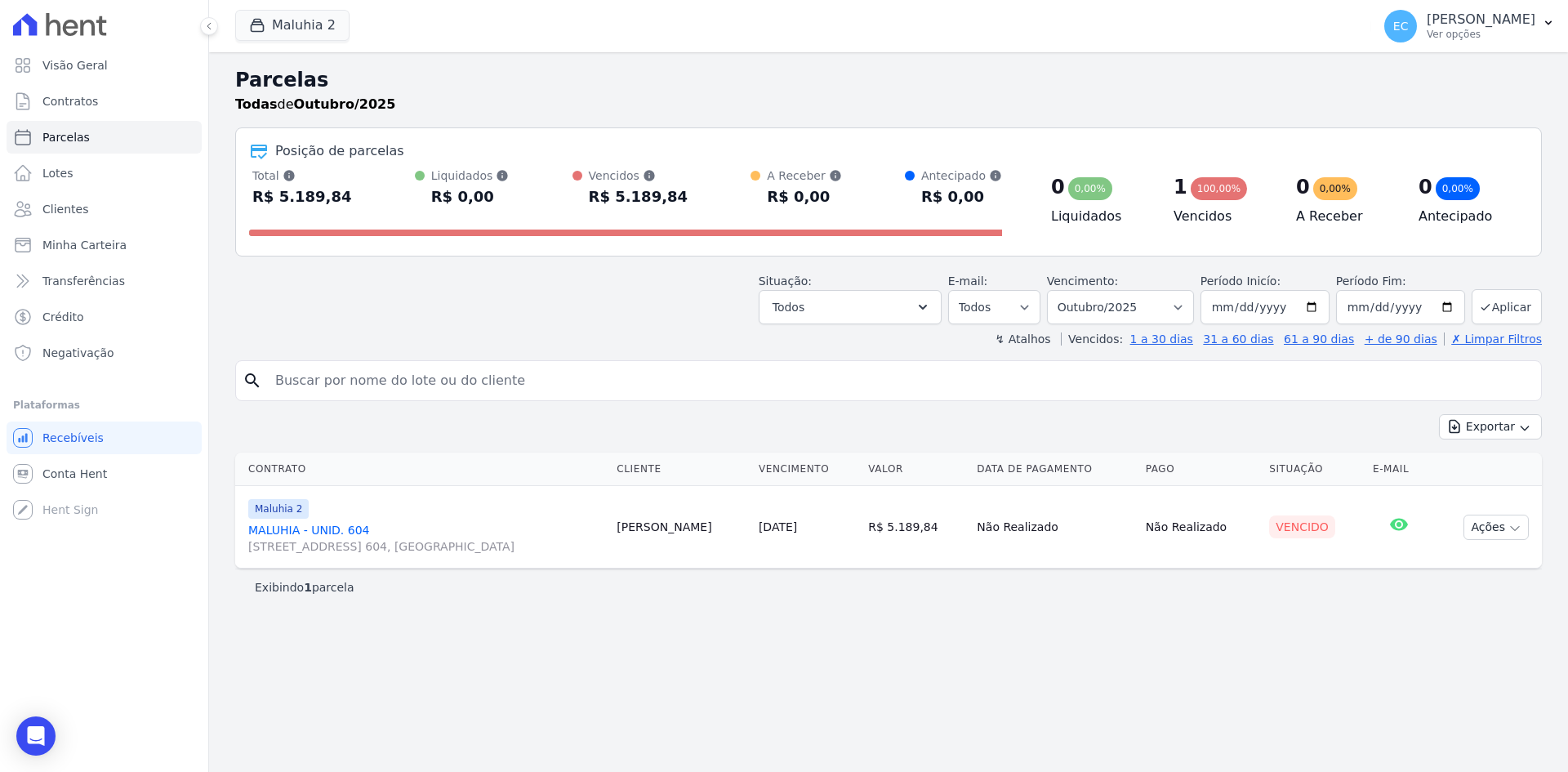
drag, startPoint x: 269, startPoint y: 534, endPoint x: 579, endPoint y: 453, distance: 320.4
click at [269, 534] on link "MALUHIA - UNID. [STREET_ADDRESS] 604, [GEOGRAPHIC_DATA]" at bounding box center [425, 538] width 355 height 32
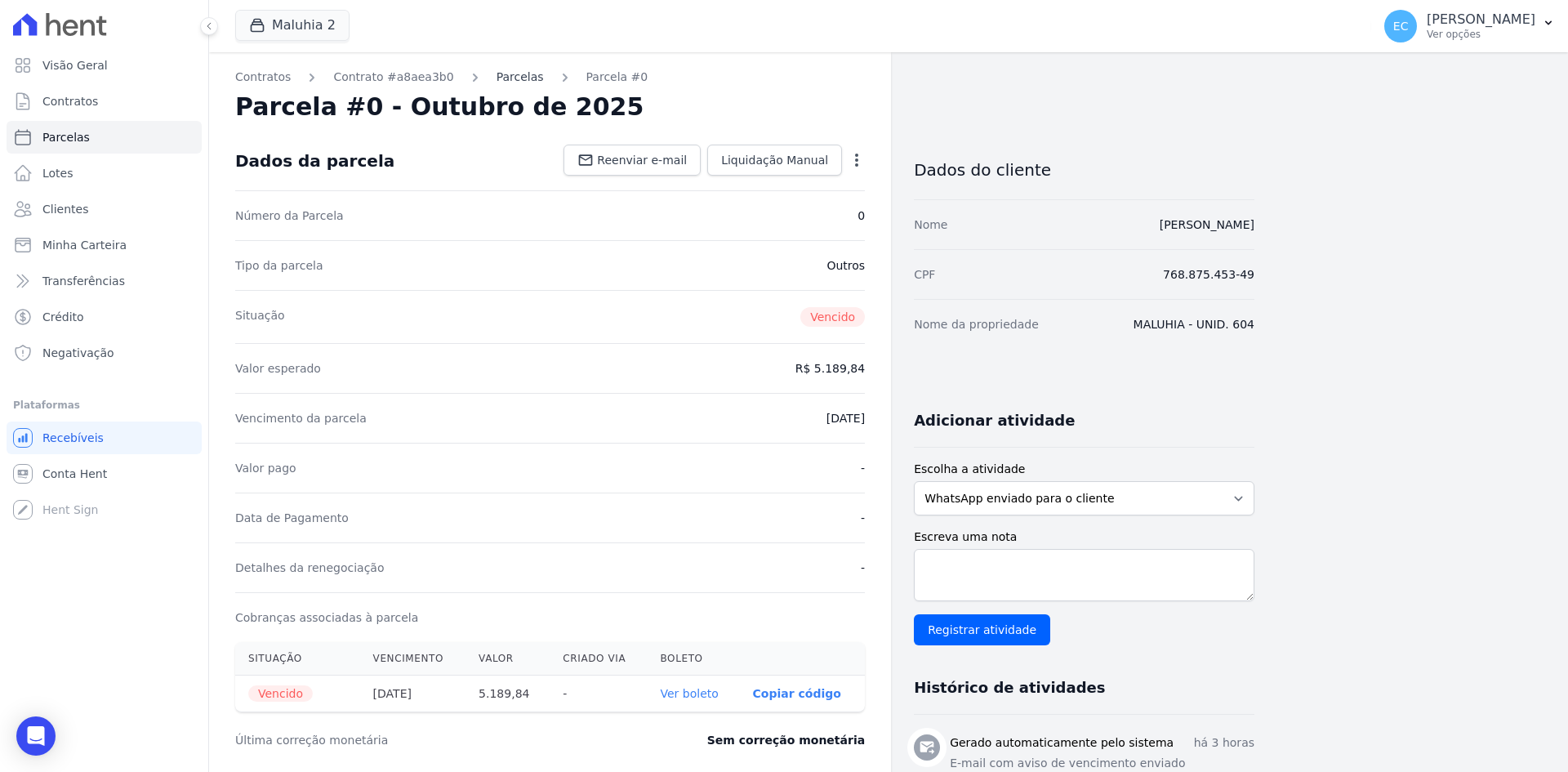
click at [497, 75] on link "Parcelas" at bounding box center [521, 77] width 47 height 17
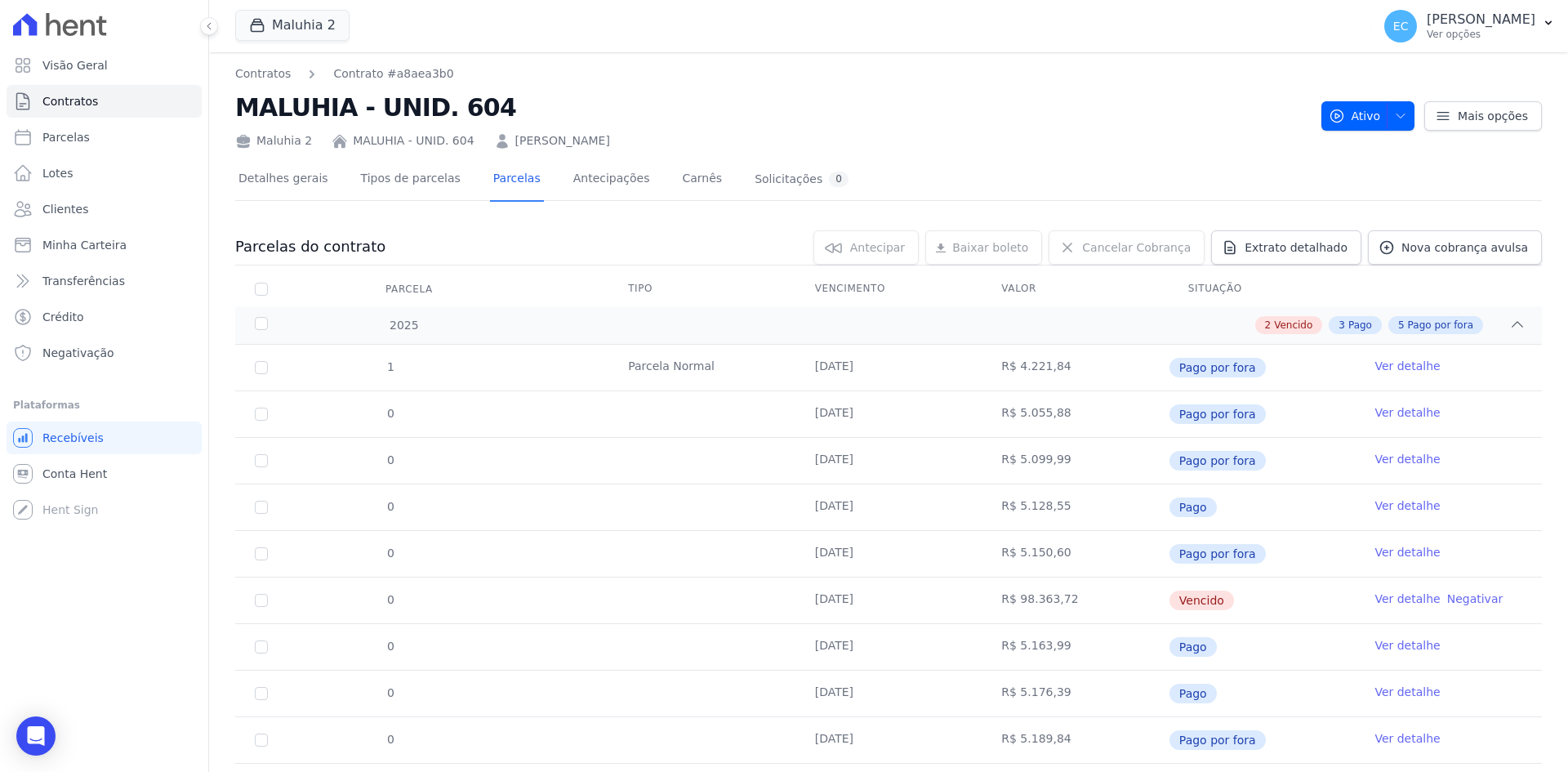
scroll to position [87, 0]
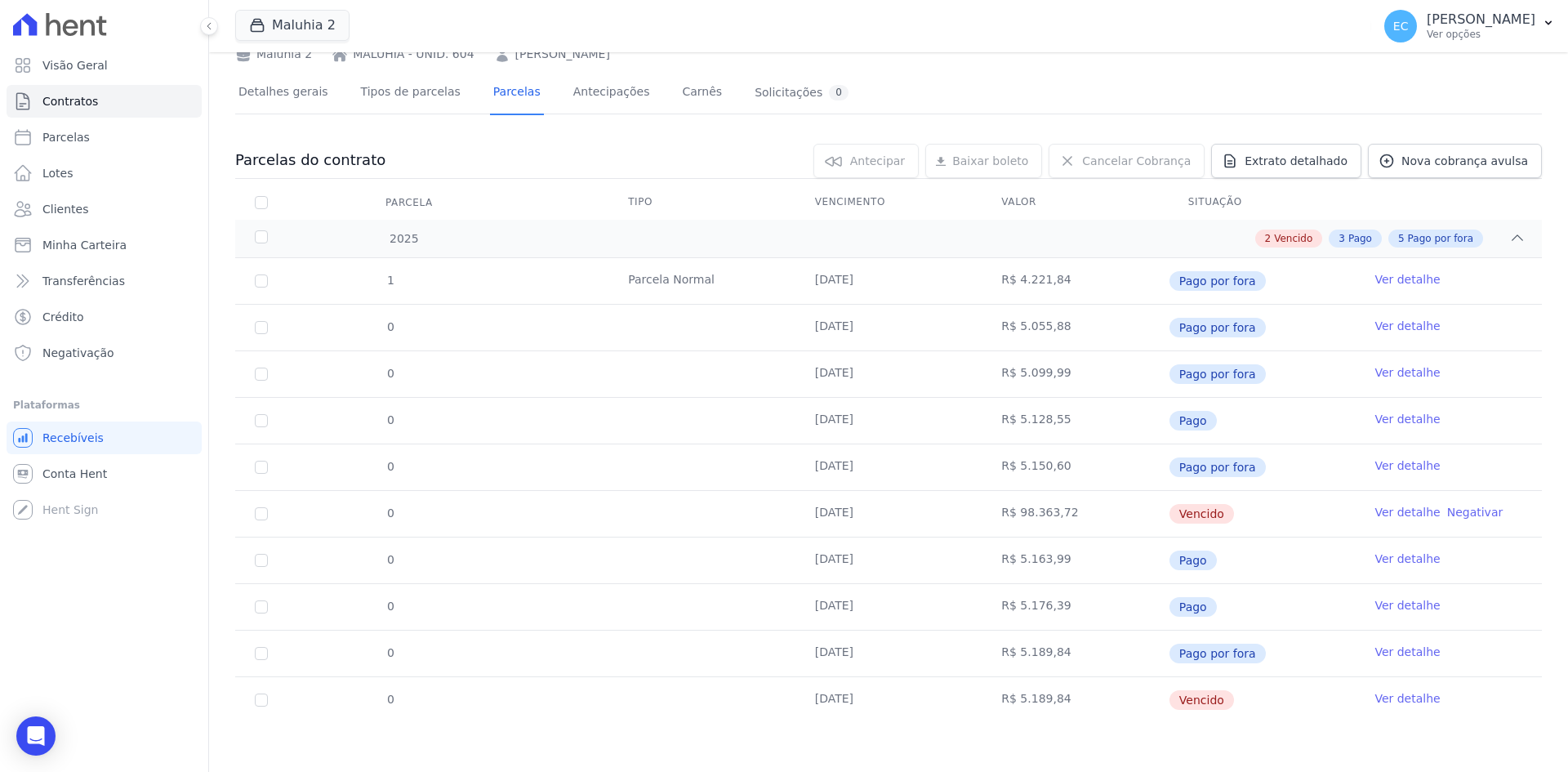
drag, startPoint x: 821, startPoint y: 472, endPoint x: 863, endPoint y: 469, distance: 42.1
click at [863, 469] on td "[DATE]" at bounding box center [889, 467] width 187 height 45
drag, startPoint x: 805, startPoint y: 566, endPoint x: 910, endPoint y: 564, distance: 105.0
click at [910, 564] on td "[DATE]" at bounding box center [889, 560] width 187 height 45
click at [727, 381] on td at bounding box center [702, 374] width 187 height 45
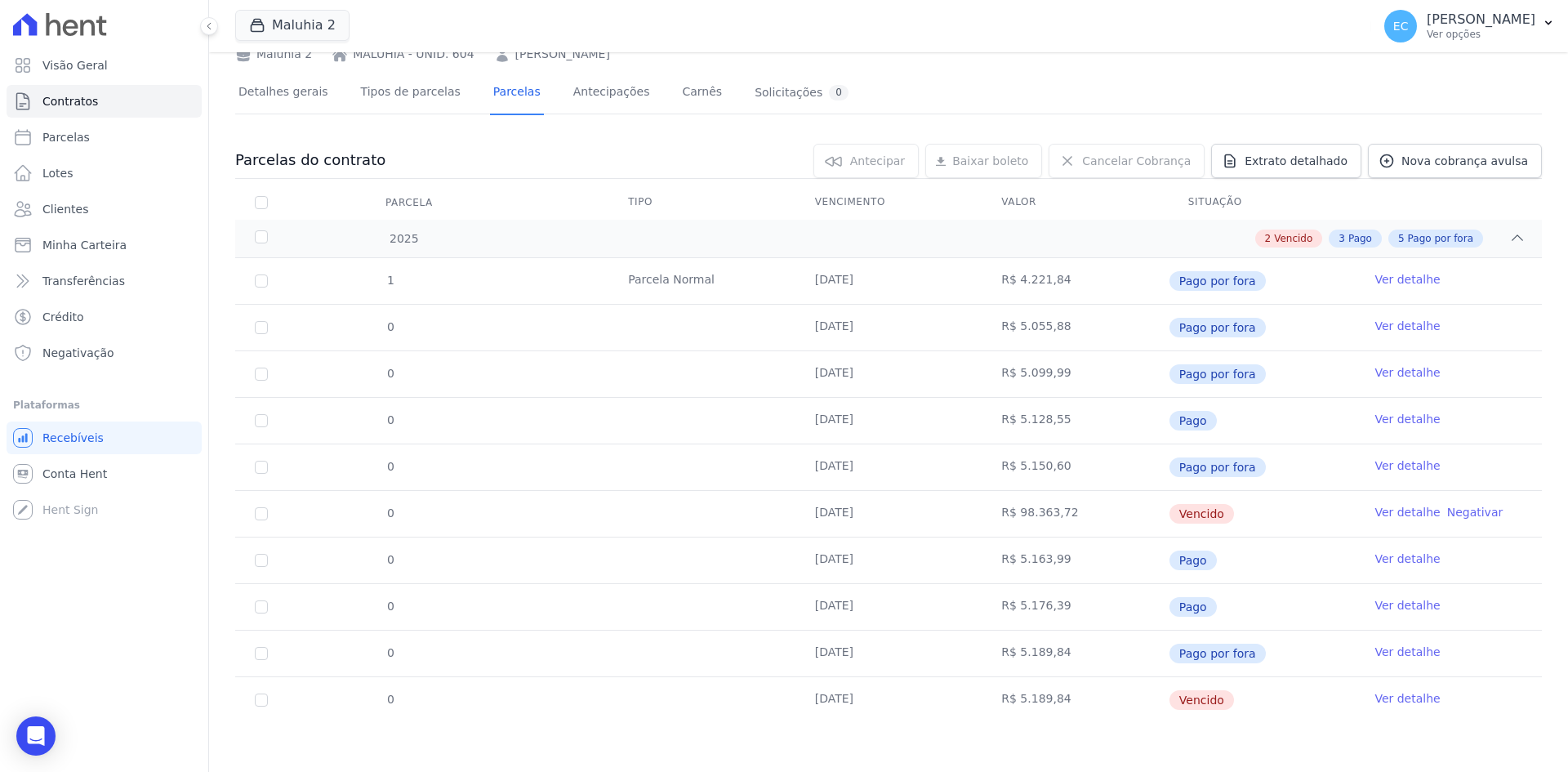
drag, startPoint x: 814, startPoint y: 607, endPoint x: 868, endPoint y: 611, distance: 54.1
click at [868, 611] on td "[DATE]" at bounding box center [889, 607] width 187 height 45
drag, startPoint x: 807, startPoint y: 645, endPoint x: 869, endPoint y: 660, distance: 63.8
click at [872, 663] on td "[DATE]" at bounding box center [889, 654] width 187 height 45
drag, startPoint x: 802, startPoint y: 596, endPoint x: 1062, endPoint y: 607, distance: 260.2
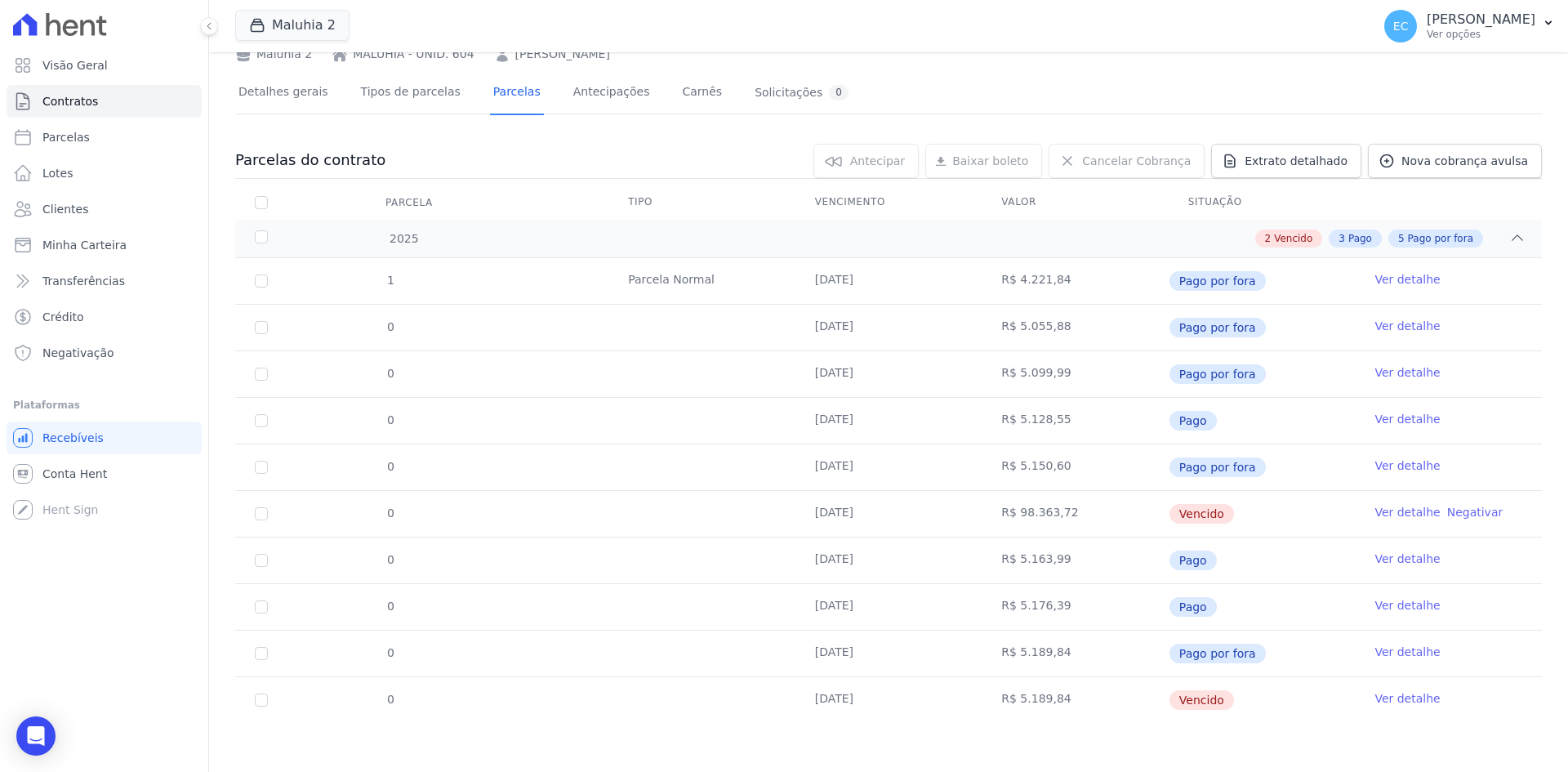
click at [1062, 607] on tr "0 [DATE] R$ 5.176,39 Pago Ver detalhe" at bounding box center [889, 607] width 1307 height 46
drag, startPoint x: 805, startPoint y: 651, endPoint x: 1074, endPoint y: 655, distance: 269.0
click at [1074, 655] on tr "0 [DATE] R$ 5.189,84 Pago por fora Ver detalhe" at bounding box center [889, 653] width 1307 height 46
click at [833, 58] on div "Maluhia 2 MALUHIA - UNID. 604 [PERSON_NAME]" at bounding box center [772, 51] width 1074 height 24
click at [64, 137] on span "Parcelas" at bounding box center [66, 137] width 47 height 17
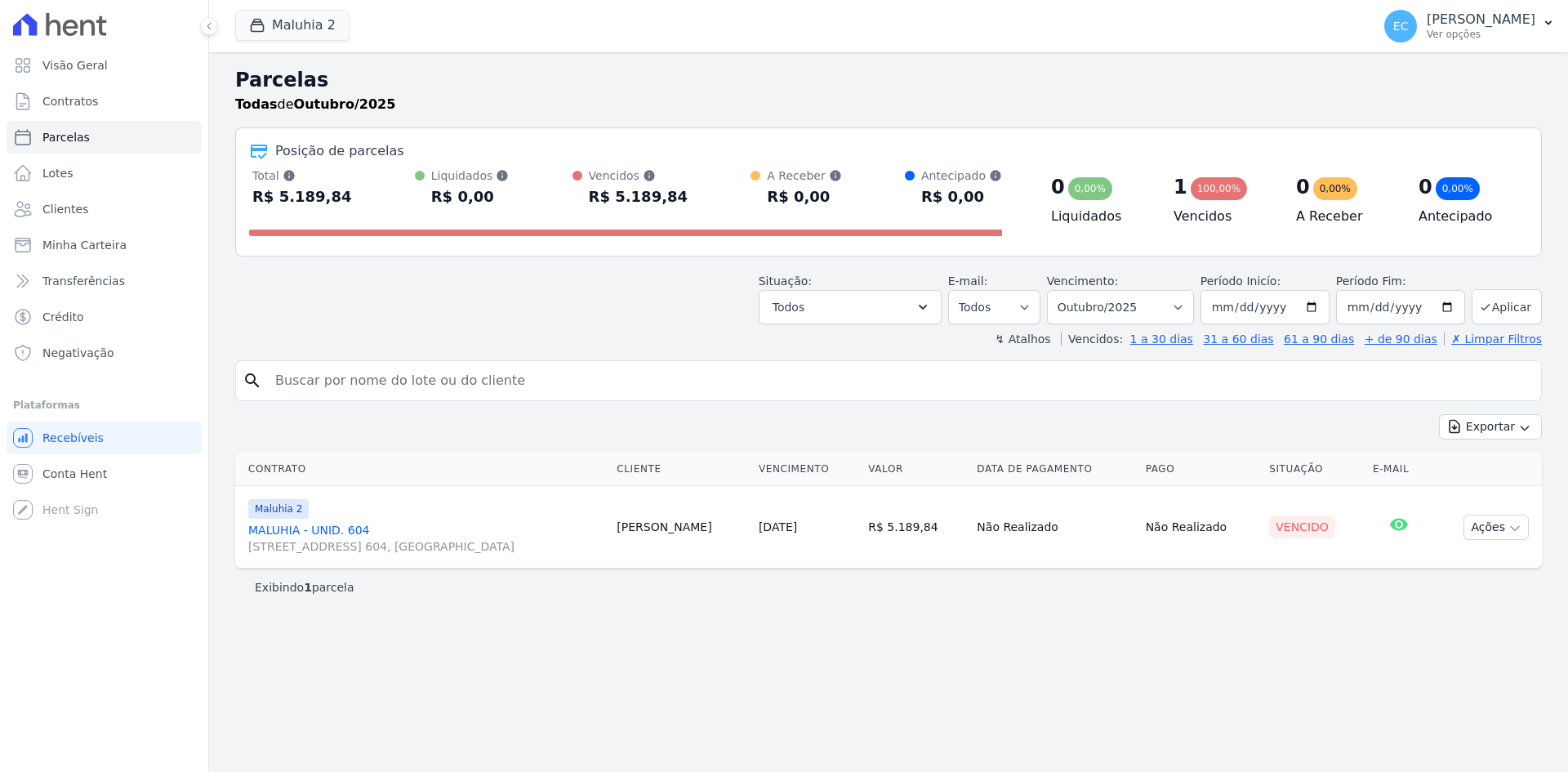
select select
click at [588, 64] on div "Parcelas Todas de Outubro/2025 Posição de parcelas Total Soma das parcelas paga…" at bounding box center [888, 412] width 1359 height 720
click at [283, 527] on link "MALUHIA - UNID. [STREET_ADDRESS] 604, [GEOGRAPHIC_DATA]" at bounding box center [425, 538] width 355 height 32
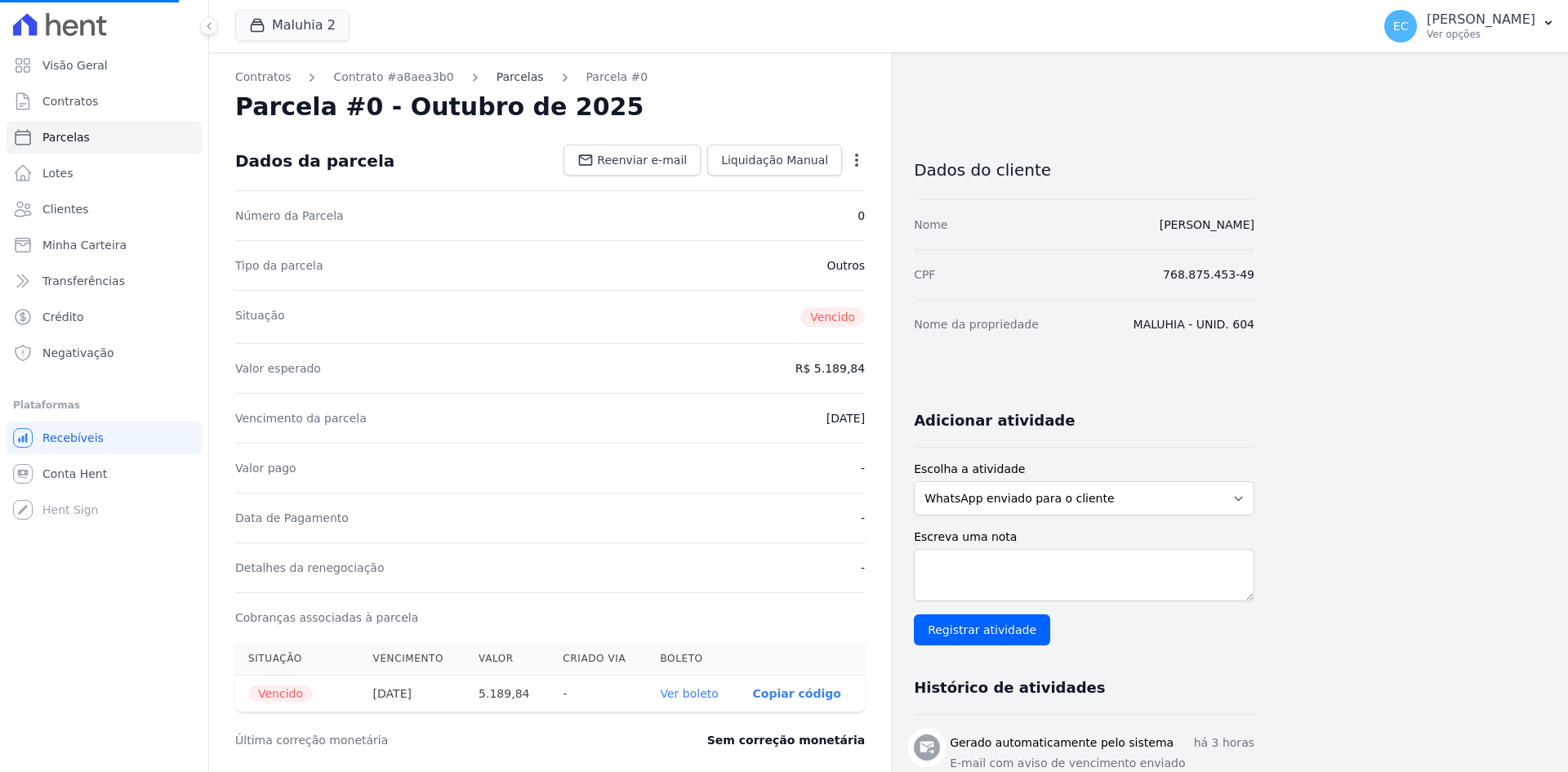
click at [497, 80] on link "Parcelas" at bounding box center [521, 77] width 47 height 17
click at [502, 80] on link "Parcelas" at bounding box center [521, 77] width 47 height 17
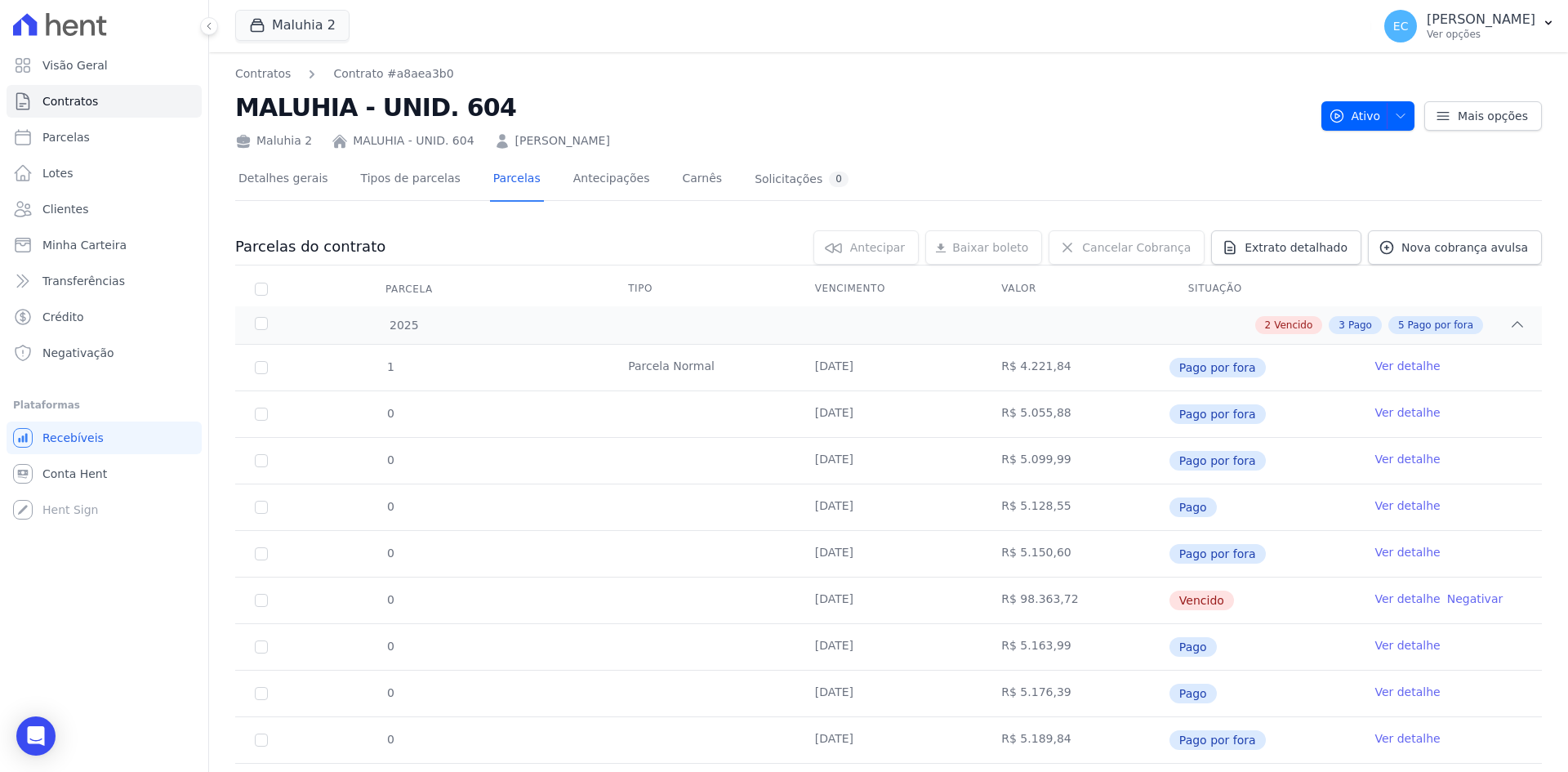
scroll to position [87, 0]
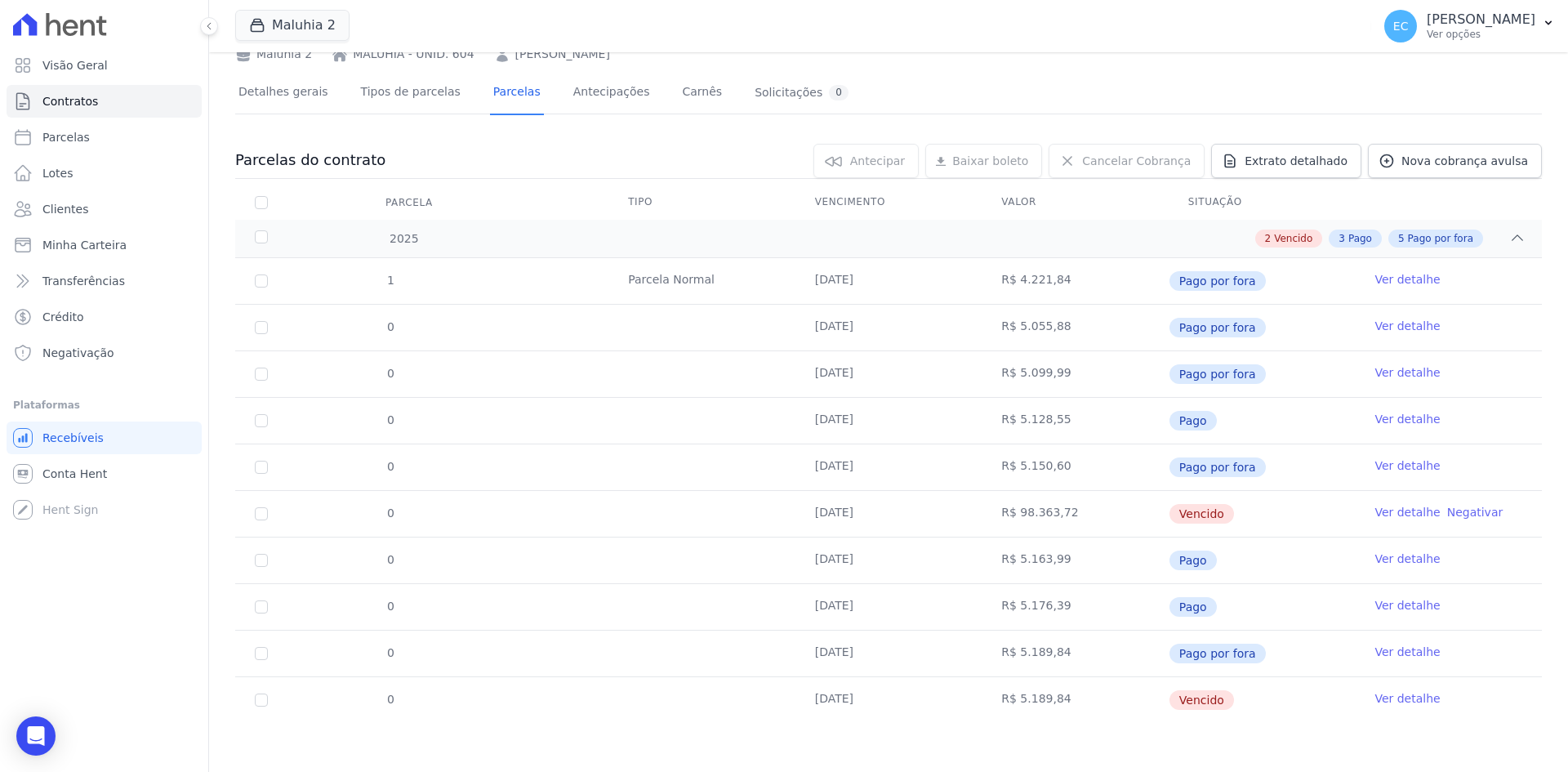
drag, startPoint x: 815, startPoint y: 608, endPoint x: 832, endPoint y: 611, distance: 17.3
click at [832, 611] on td "[DATE]" at bounding box center [889, 607] width 187 height 45
click at [854, 612] on td "[DATE]" at bounding box center [889, 607] width 187 height 45
drag, startPoint x: 809, startPoint y: 649, endPoint x: 855, endPoint y: 657, distance: 46.7
click at [852, 657] on td "[DATE]" at bounding box center [889, 654] width 187 height 45
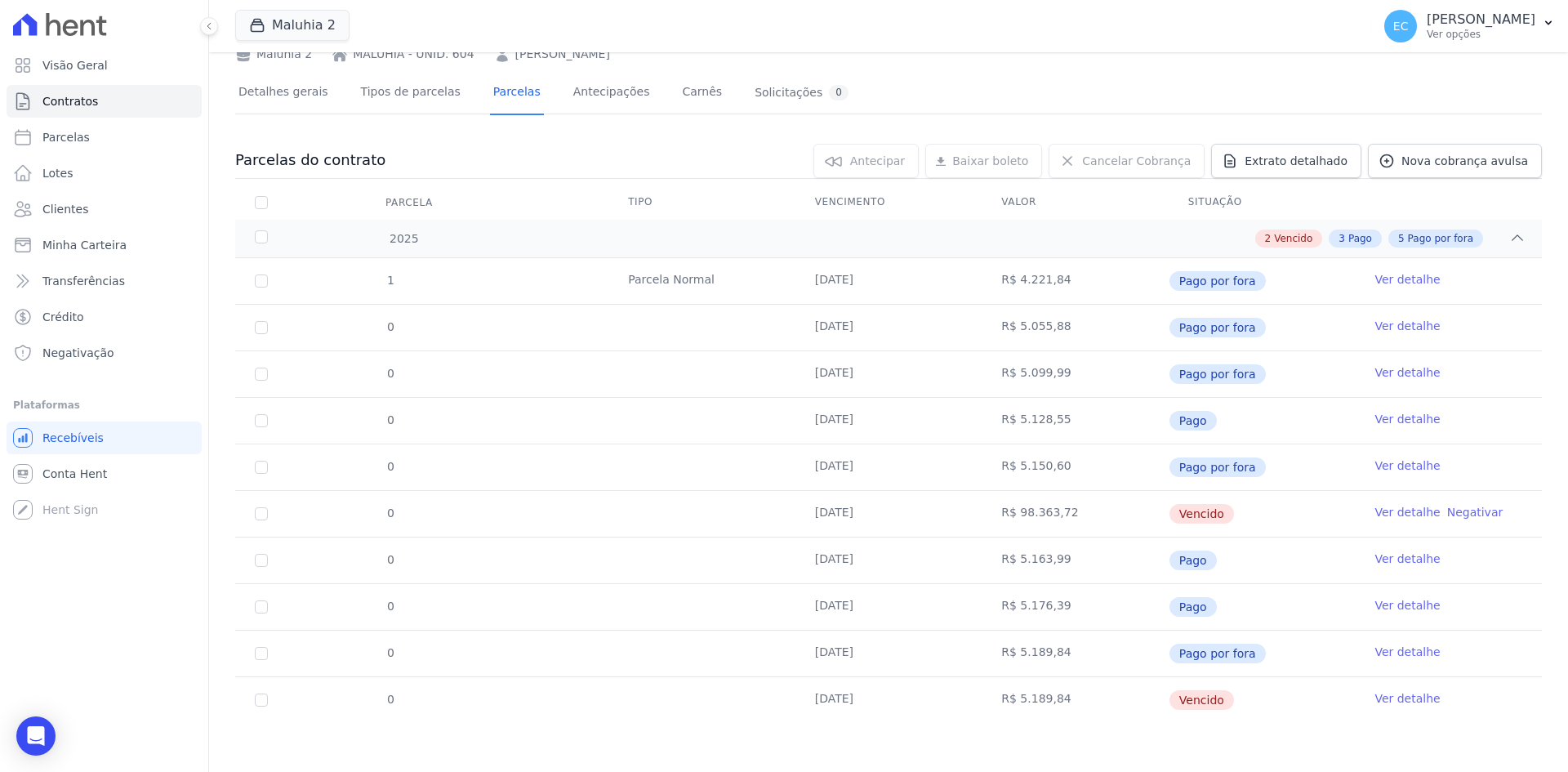
click at [876, 656] on td "[DATE]" at bounding box center [889, 654] width 187 height 45
drag, startPoint x: 991, startPoint y: 603, endPoint x: 1043, endPoint y: 599, distance: 52.2
click at [1041, 599] on td "R$ 5.176,39" at bounding box center [1076, 607] width 187 height 45
click at [1059, 601] on td "R$ 5.176,39" at bounding box center [1076, 607] width 187 height 45
click at [1384, 608] on link "Ver detalhe" at bounding box center [1408, 606] width 65 height 17
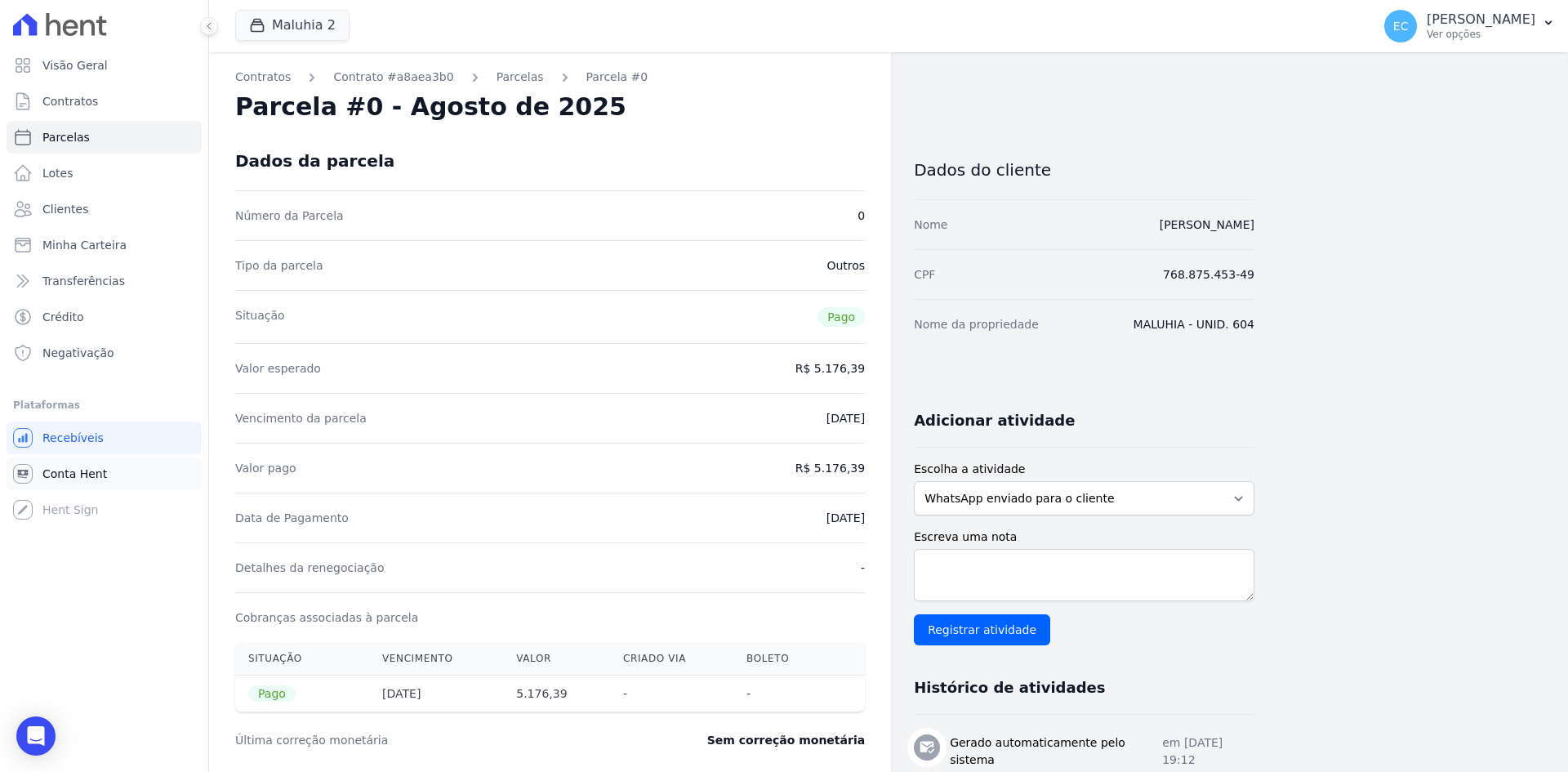
click at [79, 469] on span "Conta Hent" at bounding box center [75, 474] width 65 height 17
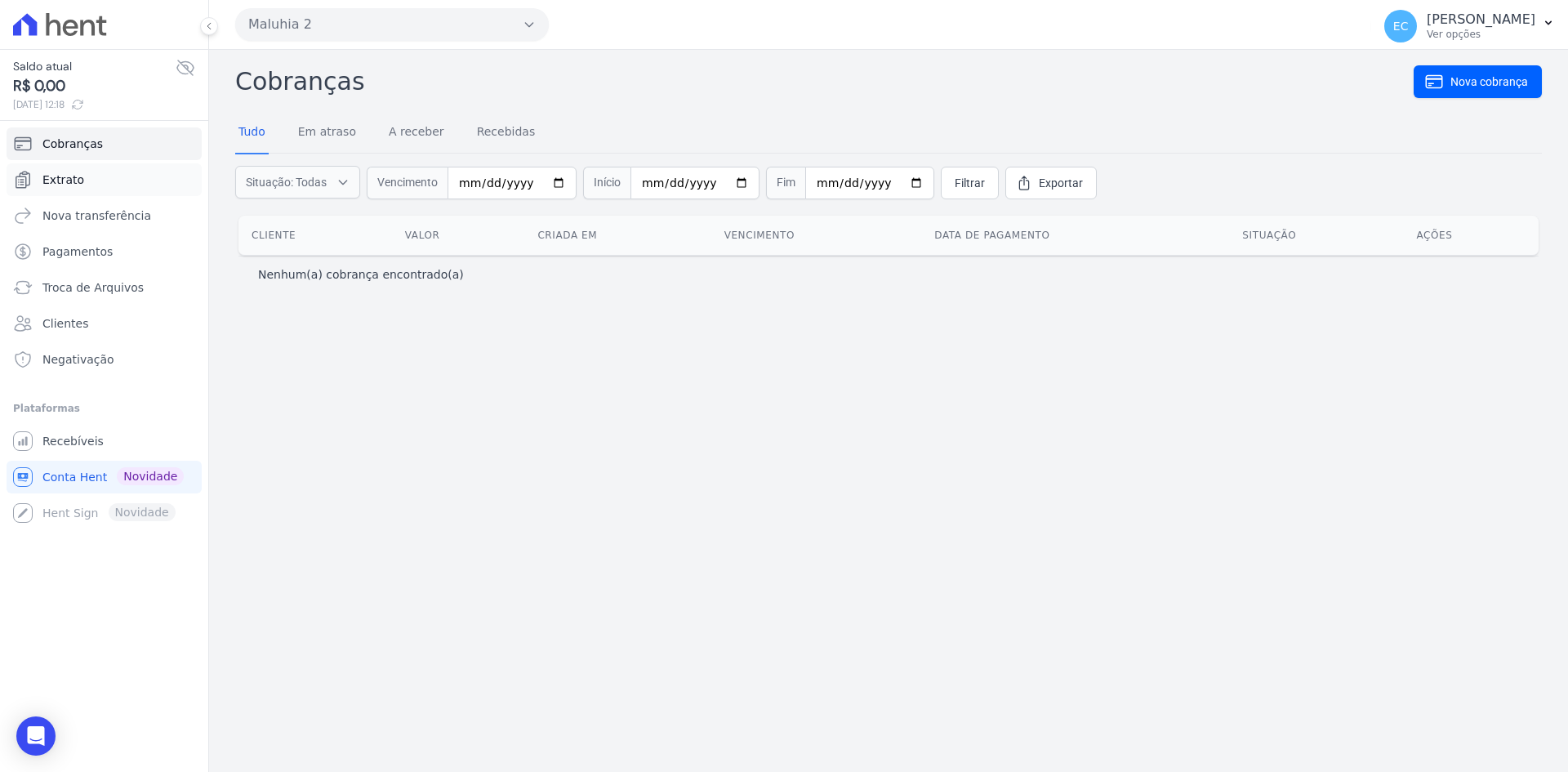
click at [146, 180] on link "Extrato" at bounding box center [104, 179] width 195 height 32
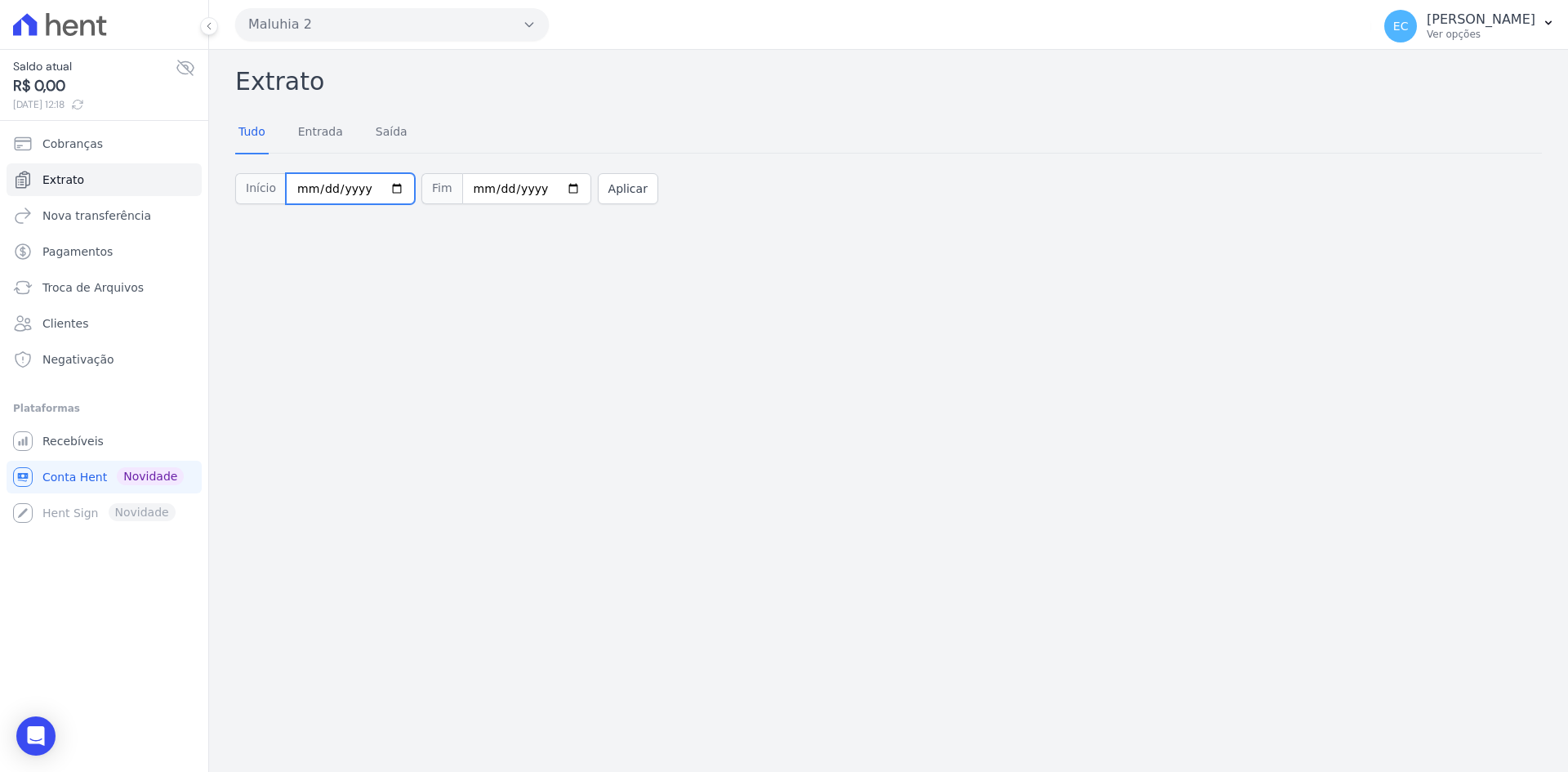
click at [294, 185] on input "[DATE]" at bounding box center [349, 189] width 129 height 32
click at [313, 190] on input "[DATE]" at bounding box center [349, 189] width 129 height 32
type input "[DATE]"
click at [600, 197] on button "Aplicar" at bounding box center [628, 189] width 60 height 32
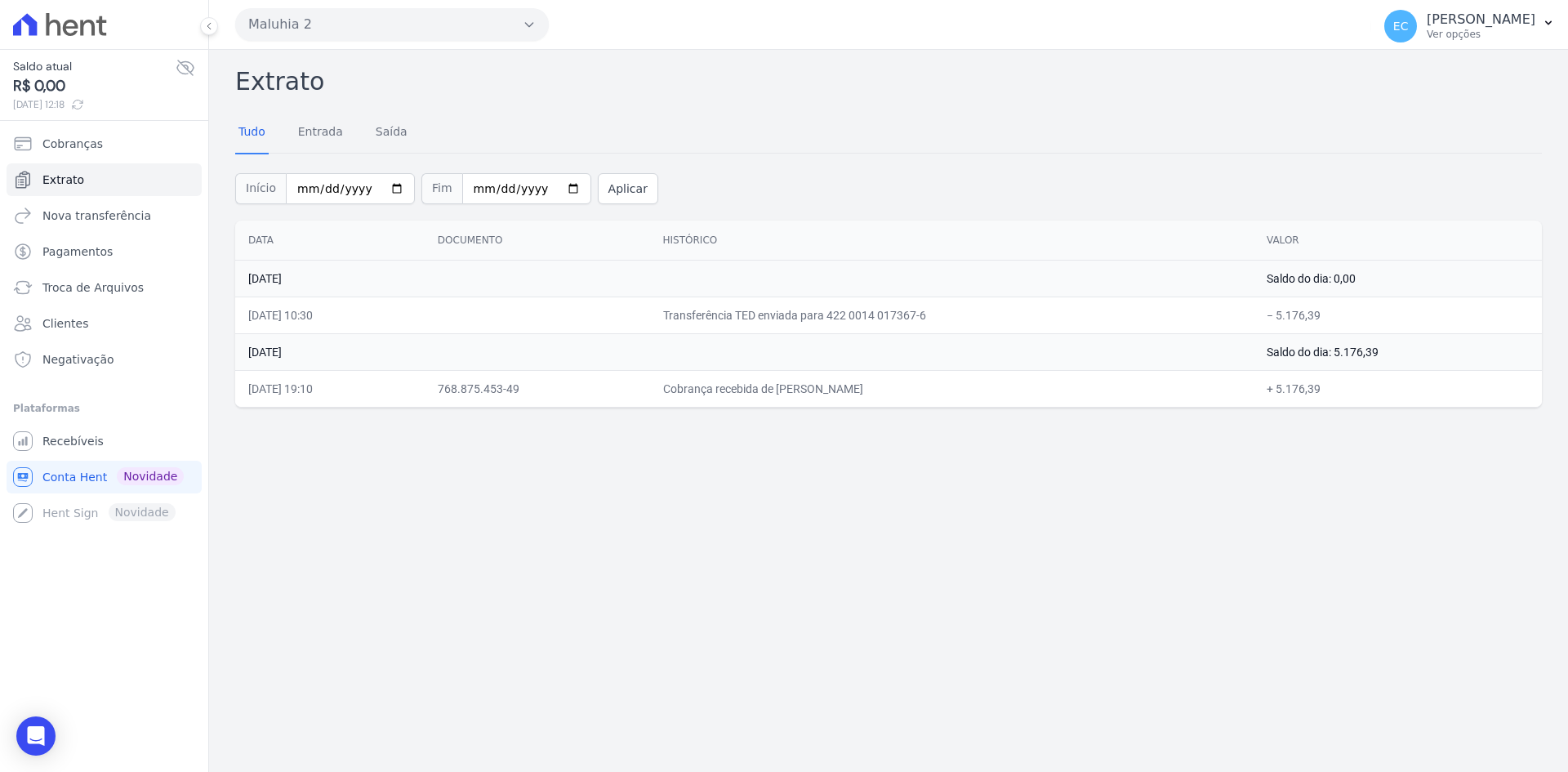
drag, startPoint x: 697, startPoint y: 385, endPoint x: 931, endPoint y: 387, distance: 234.0
click at [931, 387] on td "Cobrança recebida de Jose de Souza Ferreira" at bounding box center [952, 388] width 603 height 36
click at [958, 388] on td "Cobrança recebida de Jose de Souza Ferreira" at bounding box center [952, 388] width 603 height 36
drag, startPoint x: 752, startPoint y: 316, endPoint x: 889, endPoint y: 311, distance: 137.1
click at [889, 311] on td "Transferência TED enviada para 422 0014 017367-6" at bounding box center [952, 314] width 603 height 36
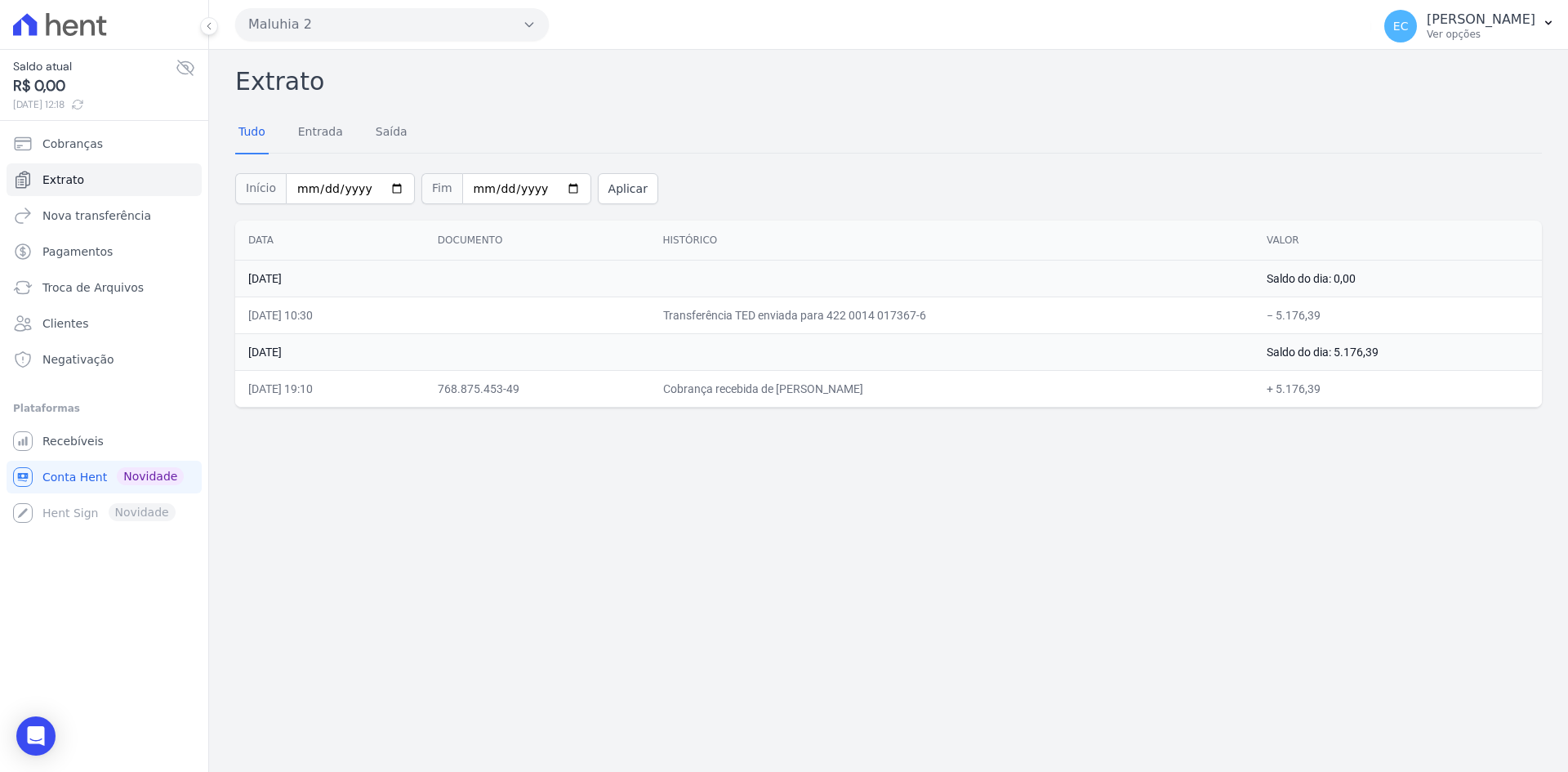
click at [906, 397] on td "Cobrança recebida de Jose de Souza Ferreira" at bounding box center [952, 388] width 603 height 36
click at [127, 449] on link "Recebíveis" at bounding box center [104, 441] width 195 height 32
